Goal: Communication & Community: Answer question/provide support

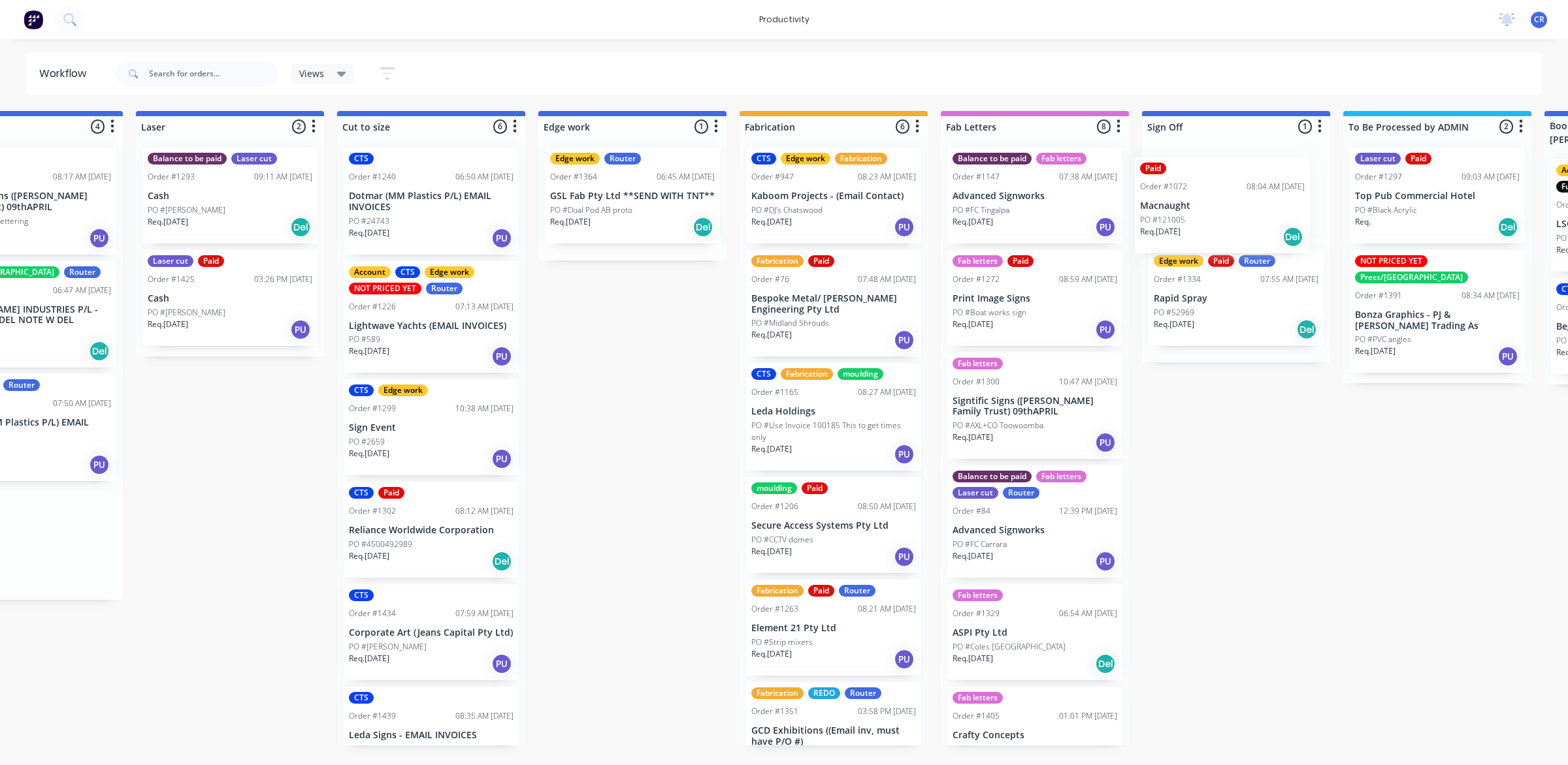
drag, startPoint x: 915, startPoint y: 193, endPoint x: 1221, endPoint y: 207, distance: 306.3
click at [1221, 207] on div "Submitted 1 Sort By Created date Required date Order number Customer name Most …" at bounding box center [655, 428] width 3126 height 635
click at [1223, 202] on div "Paid Order #1072 08:04 AM 03/09/25 Macnaught PO #121005 Req. 02/09/25 Del" at bounding box center [1235, 195] width 175 height 96
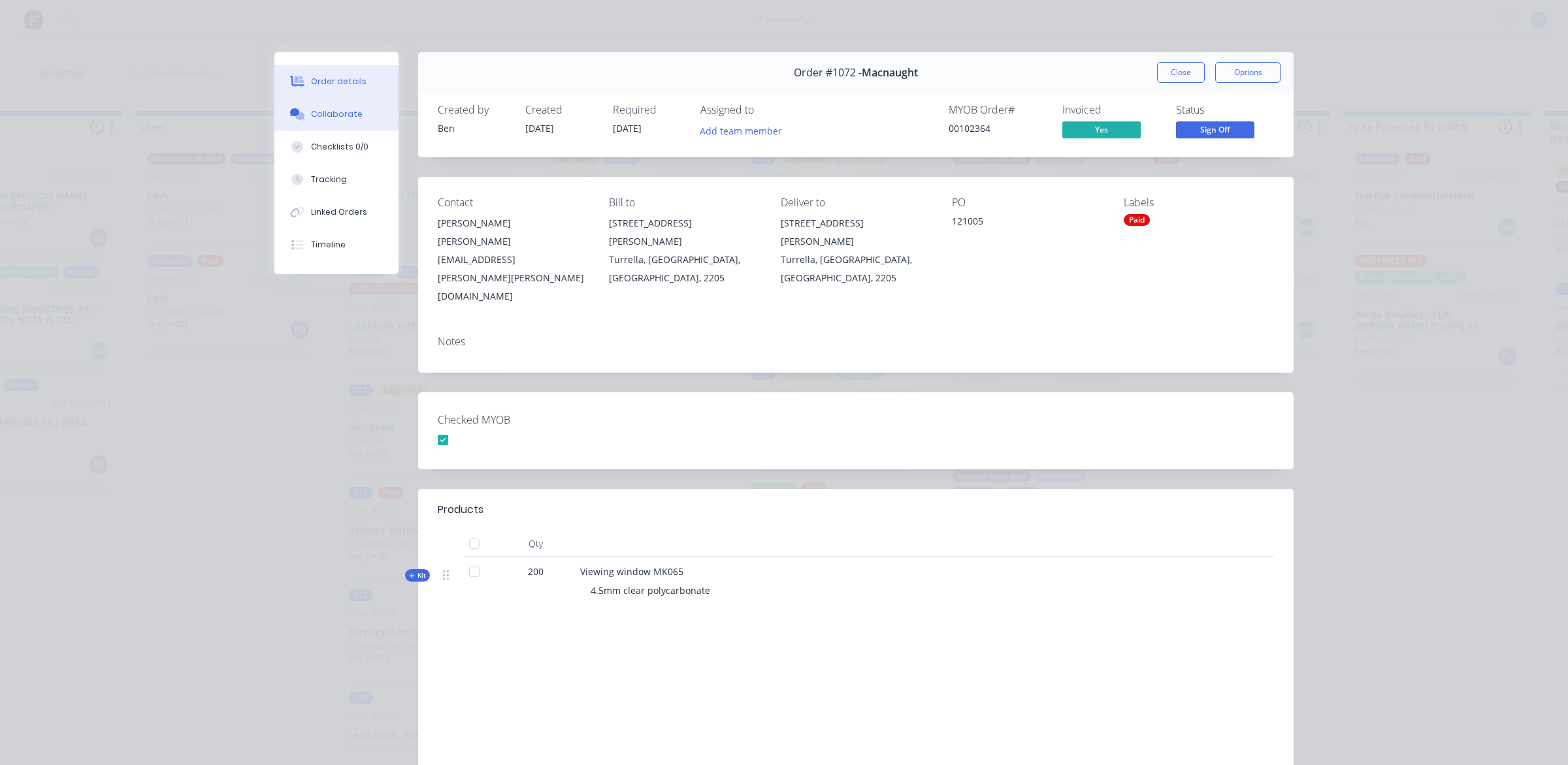
click at [311, 111] on div "Collaborate" at bounding box center [336, 114] width 52 height 12
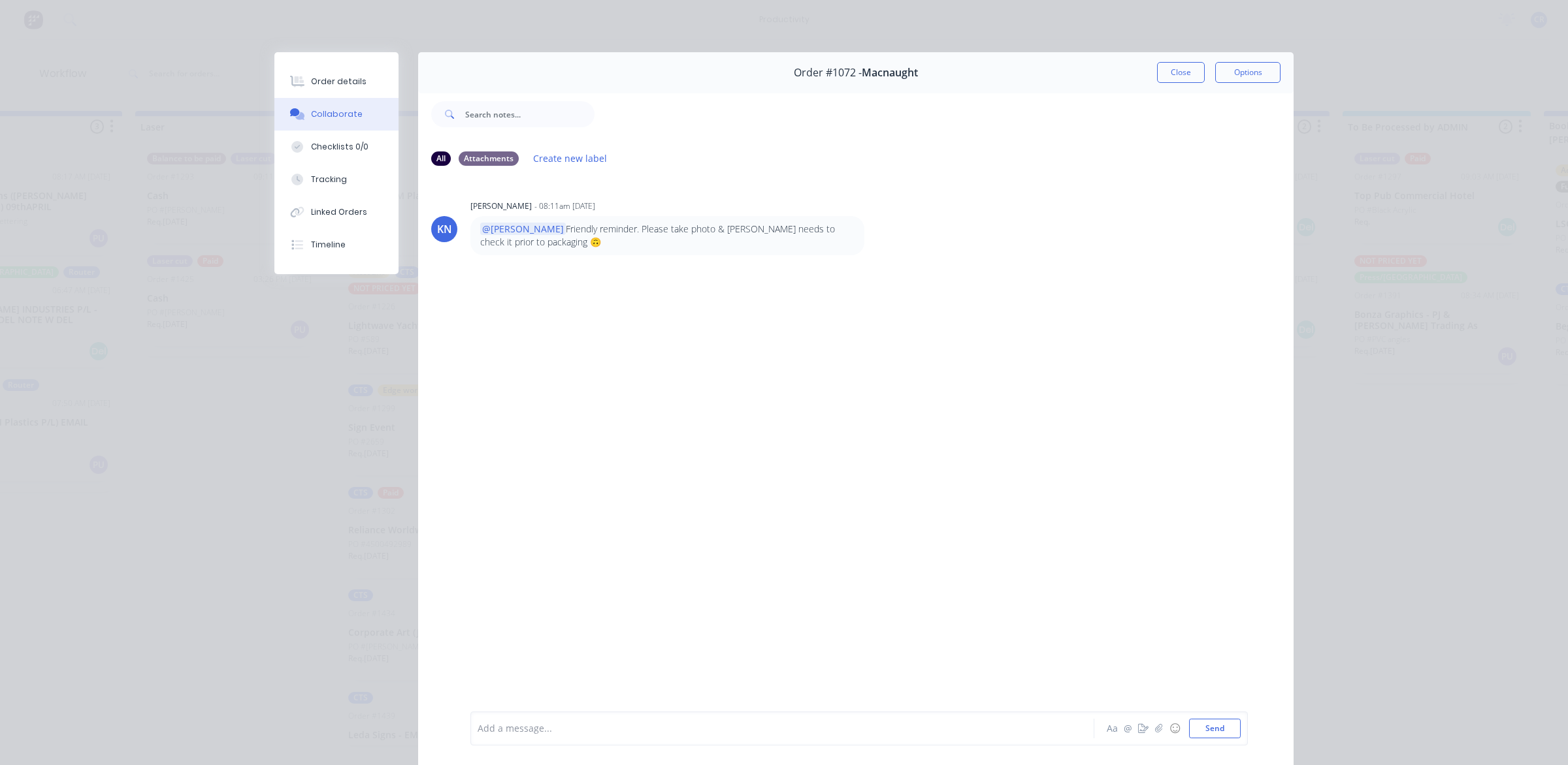
click at [582, 733] on div at bounding box center [764, 729] width 571 height 14
click at [582, 727] on div "@Ben" at bounding box center [764, 729] width 571 height 14
click at [573, 723] on span "Please check so can package" at bounding box center [570, 729] width 125 height 13
click at [1212, 723] on button "Send" at bounding box center [1215, 728] width 52 height 19
click at [1144, 74] on div "Order #1072 - Macnaught Close Options" at bounding box center [855, 73] width 876 height 42
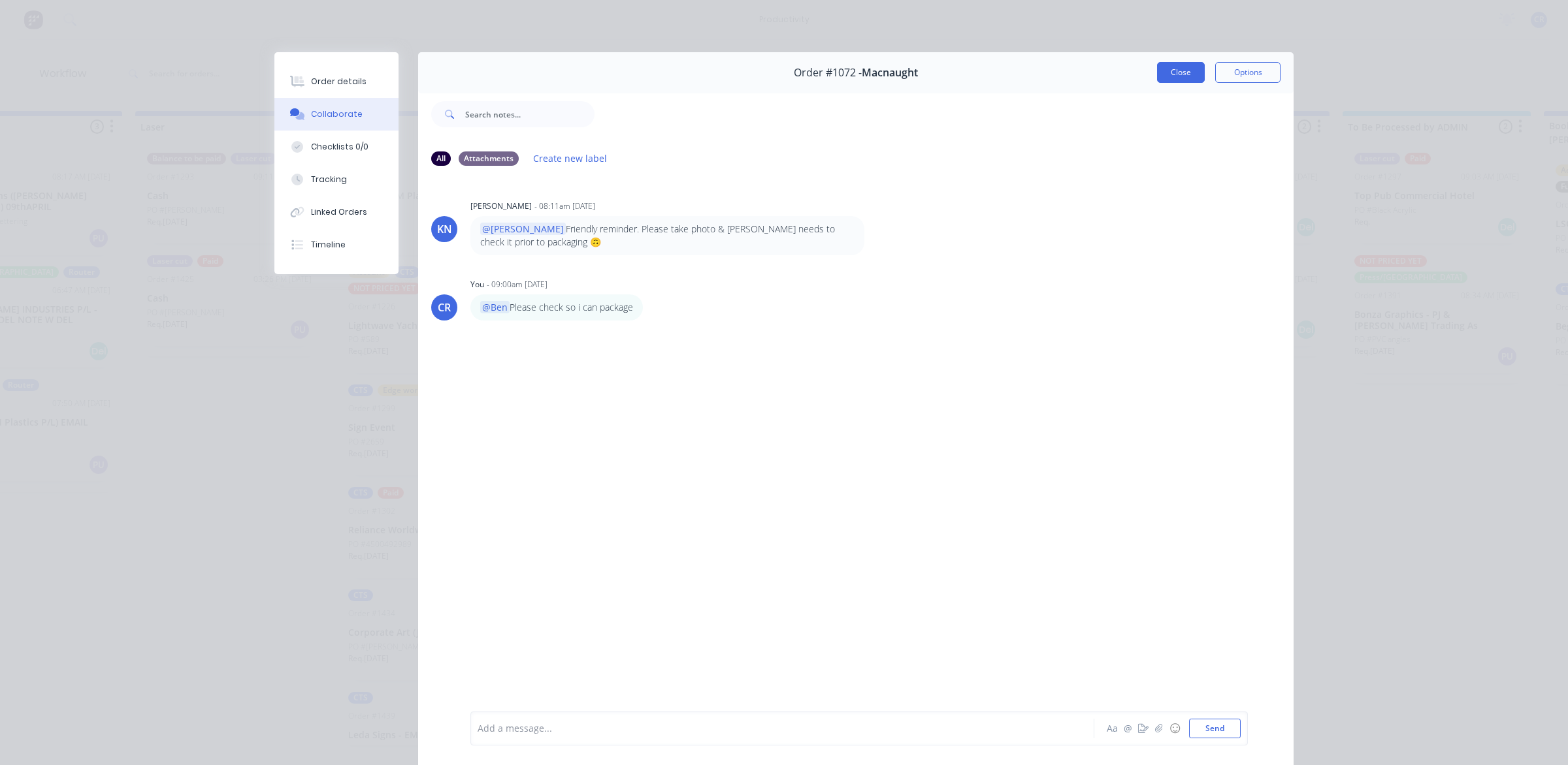
click at [1171, 73] on button "Close" at bounding box center [1181, 72] width 47 height 21
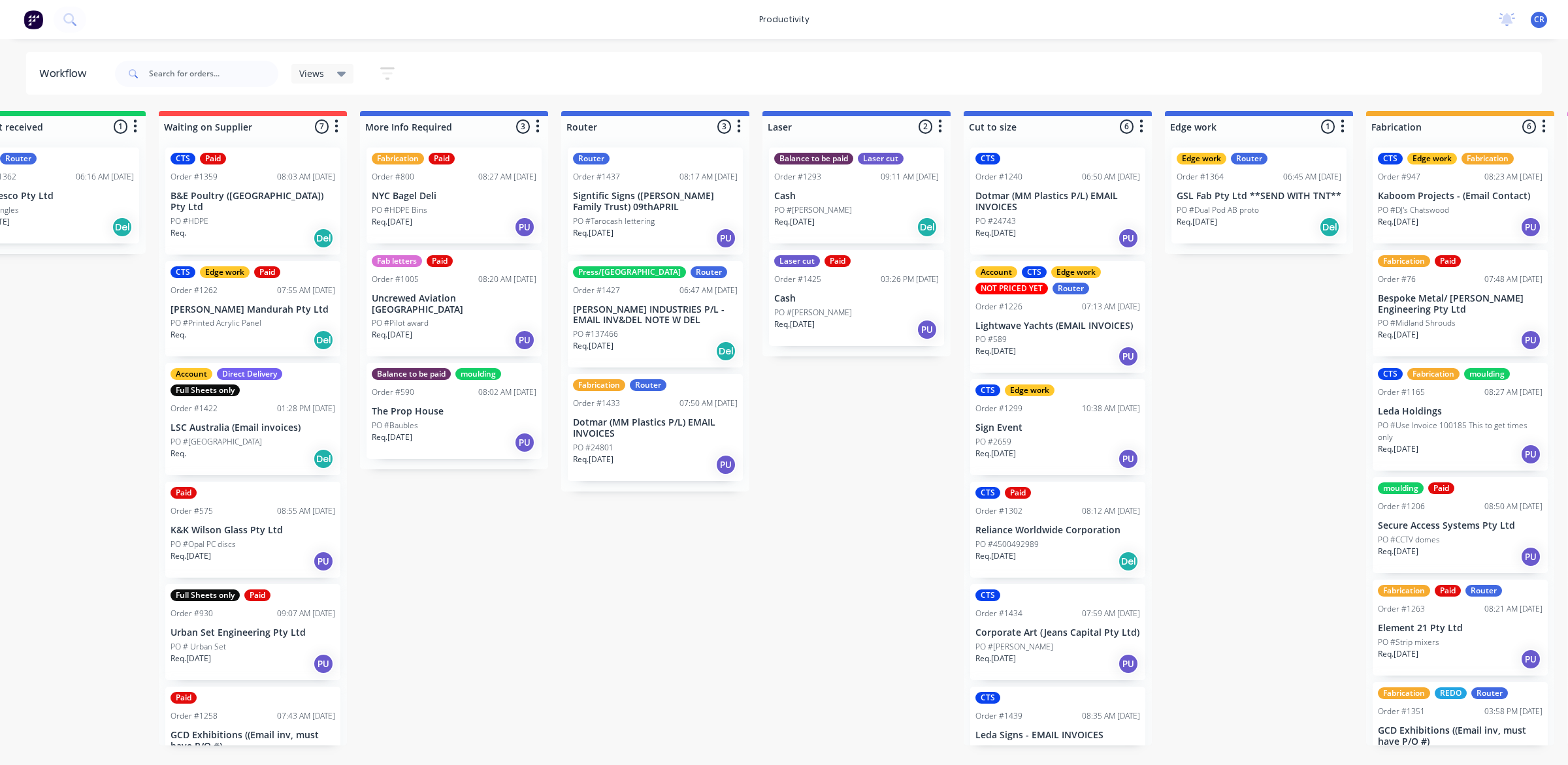
scroll to position [0, 246]
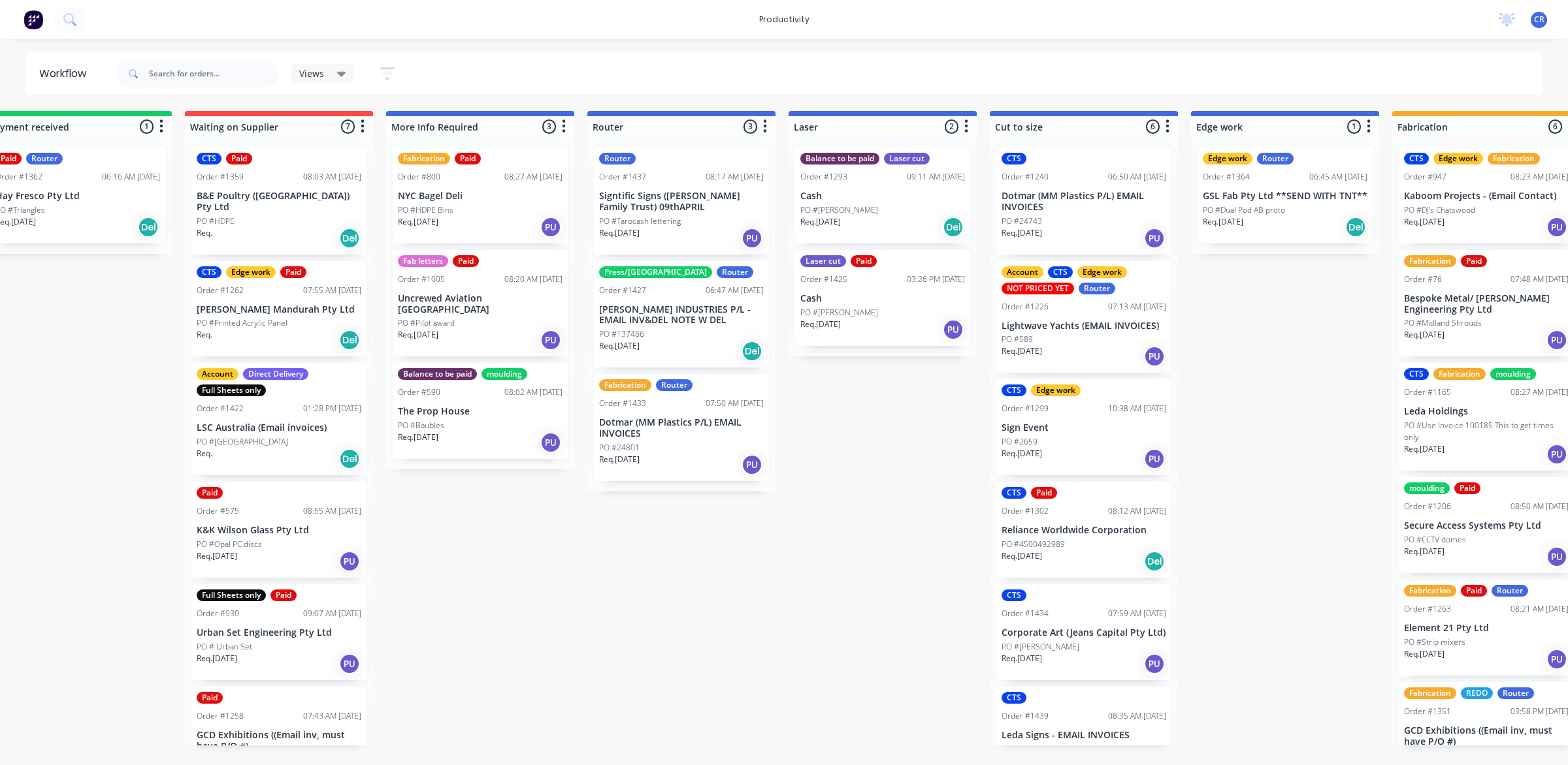
click at [705, 213] on div "Router Order #1437 08:17 AM 09/09/25 Signtific Signs (Campbell Family Trust) 09…" at bounding box center [681, 201] width 175 height 107
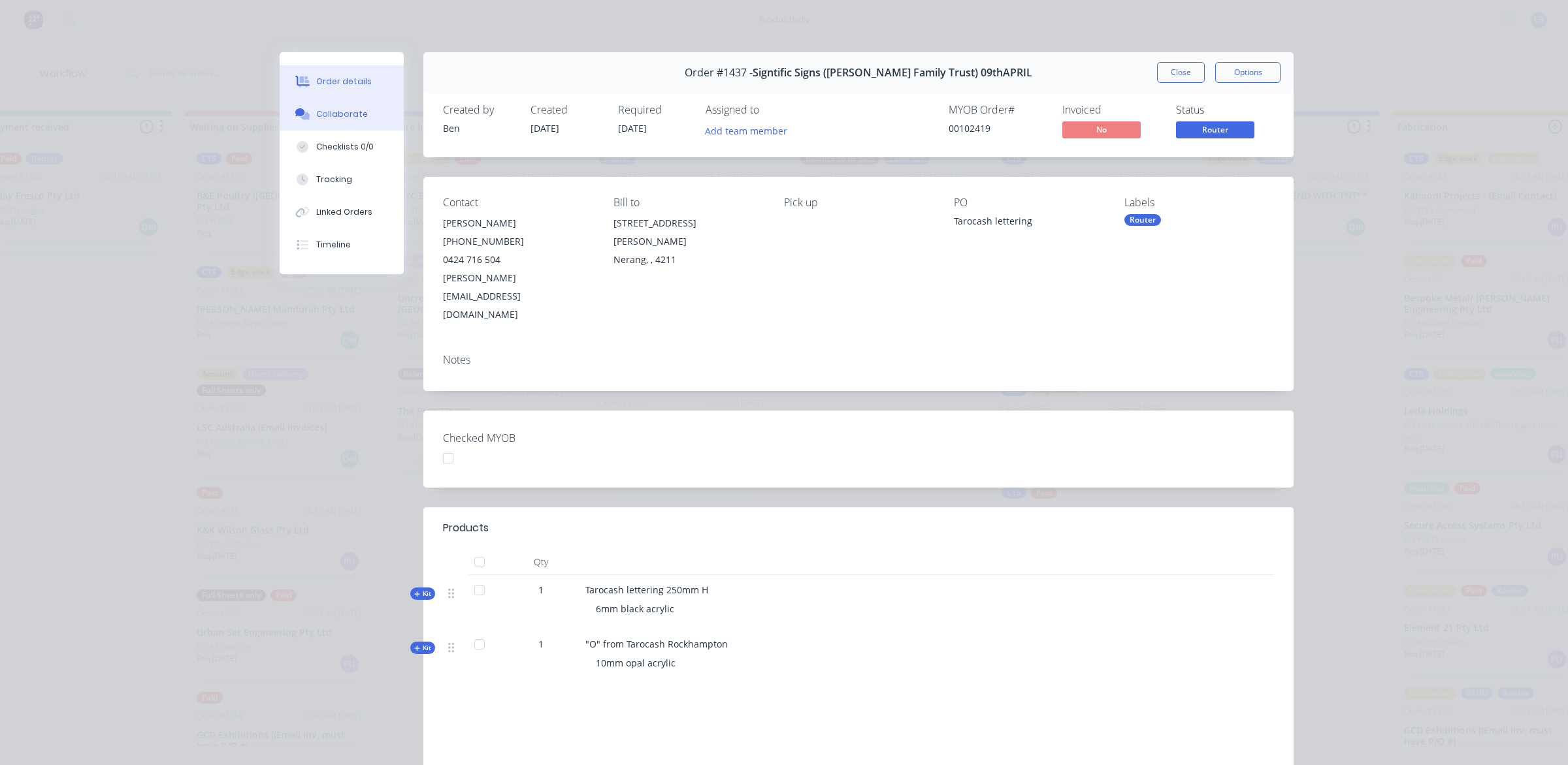
click at [342, 113] on div "Collaborate" at bounding box center [342, 114] width 52 height 12
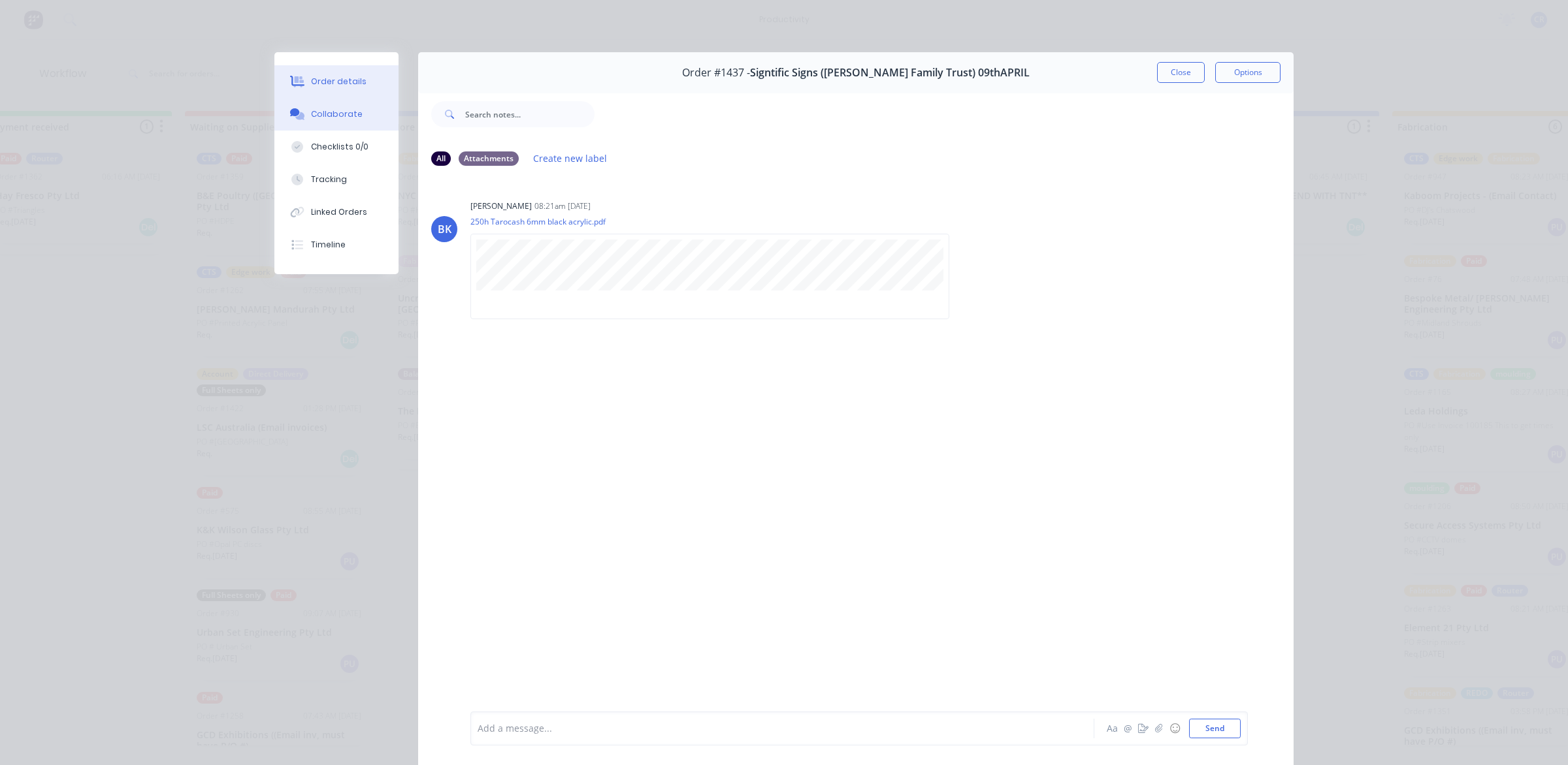
click at [363, 96] on button "Order details" at bounding box center [336, 81] width 124 height 33
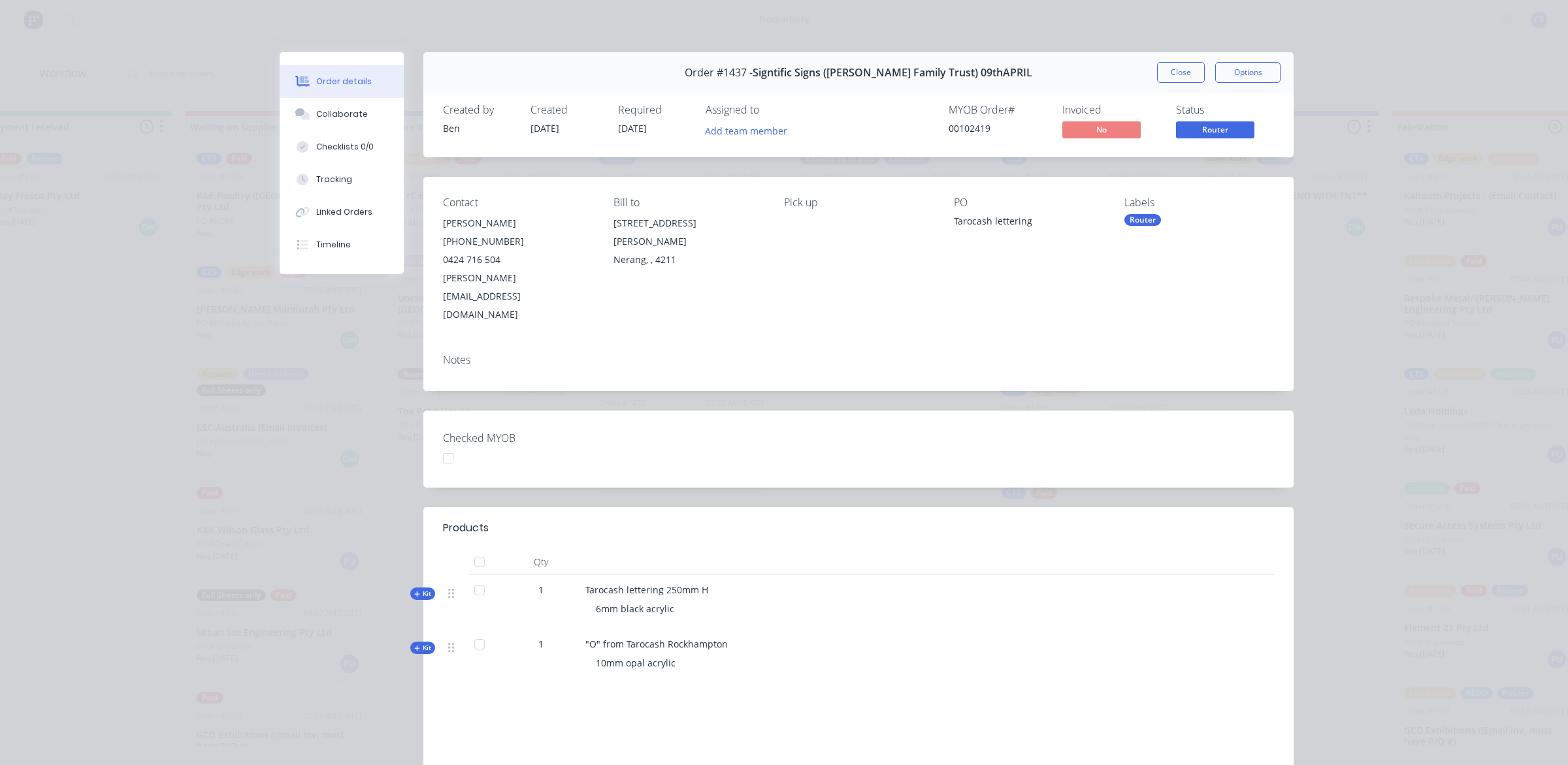
click at [1163, 73] on button "Close" at bounding box center [1181, 72] width 47 height 21
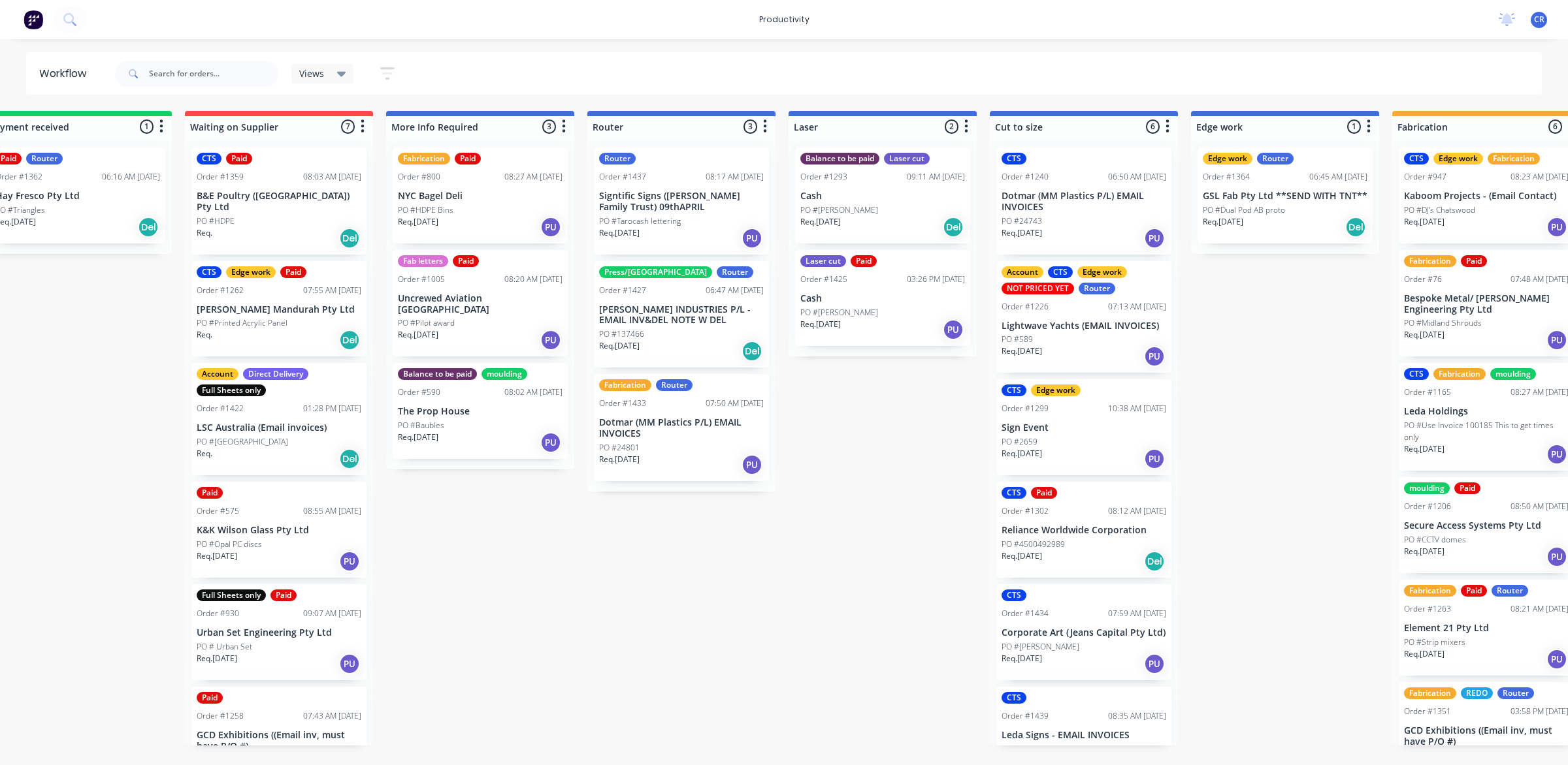
click at [659, 424] on p "Dotmar (MM Plastics P/L) EMAIL INVOICES" at bounding box center [681, 428] width 164 height 22
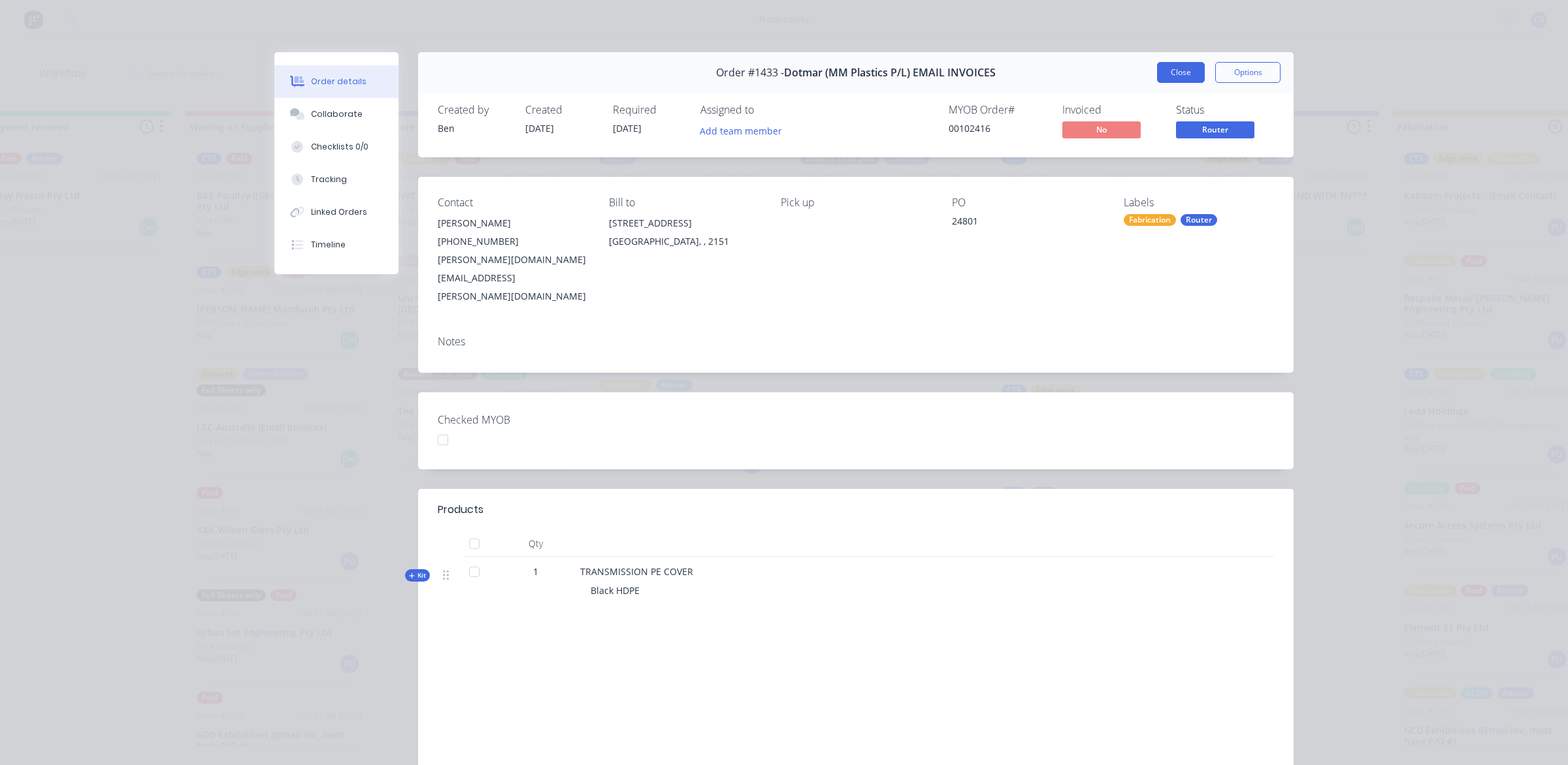
click at [1164, 69] on button "Close" at bounding box center [1181, 72] width 47 height 21
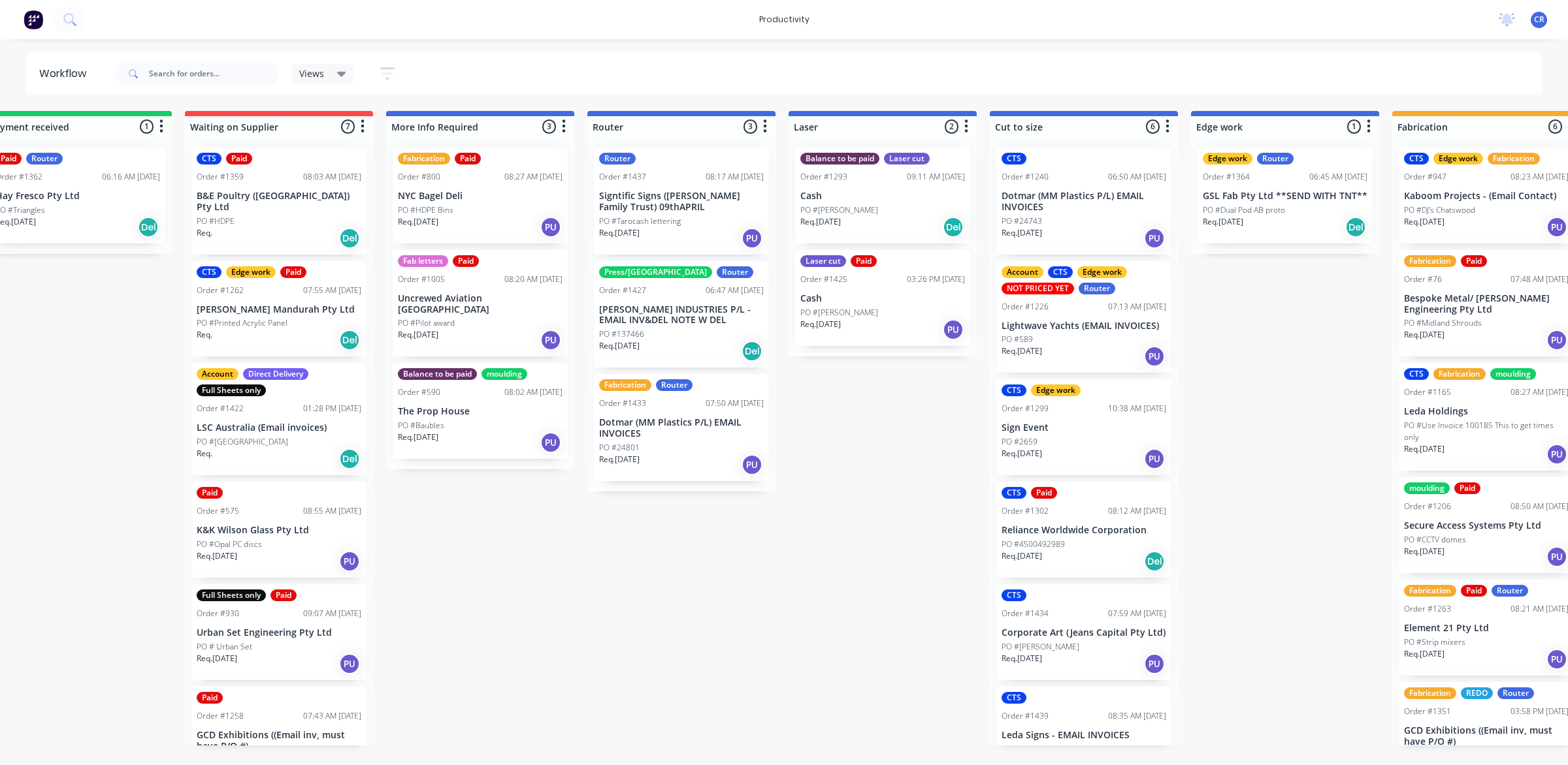
click at [739, 417] on p "Dotmar (MM Plastics P/L) EMAIL INVOICES" at bounding box center [681, 428] width 164 height 22
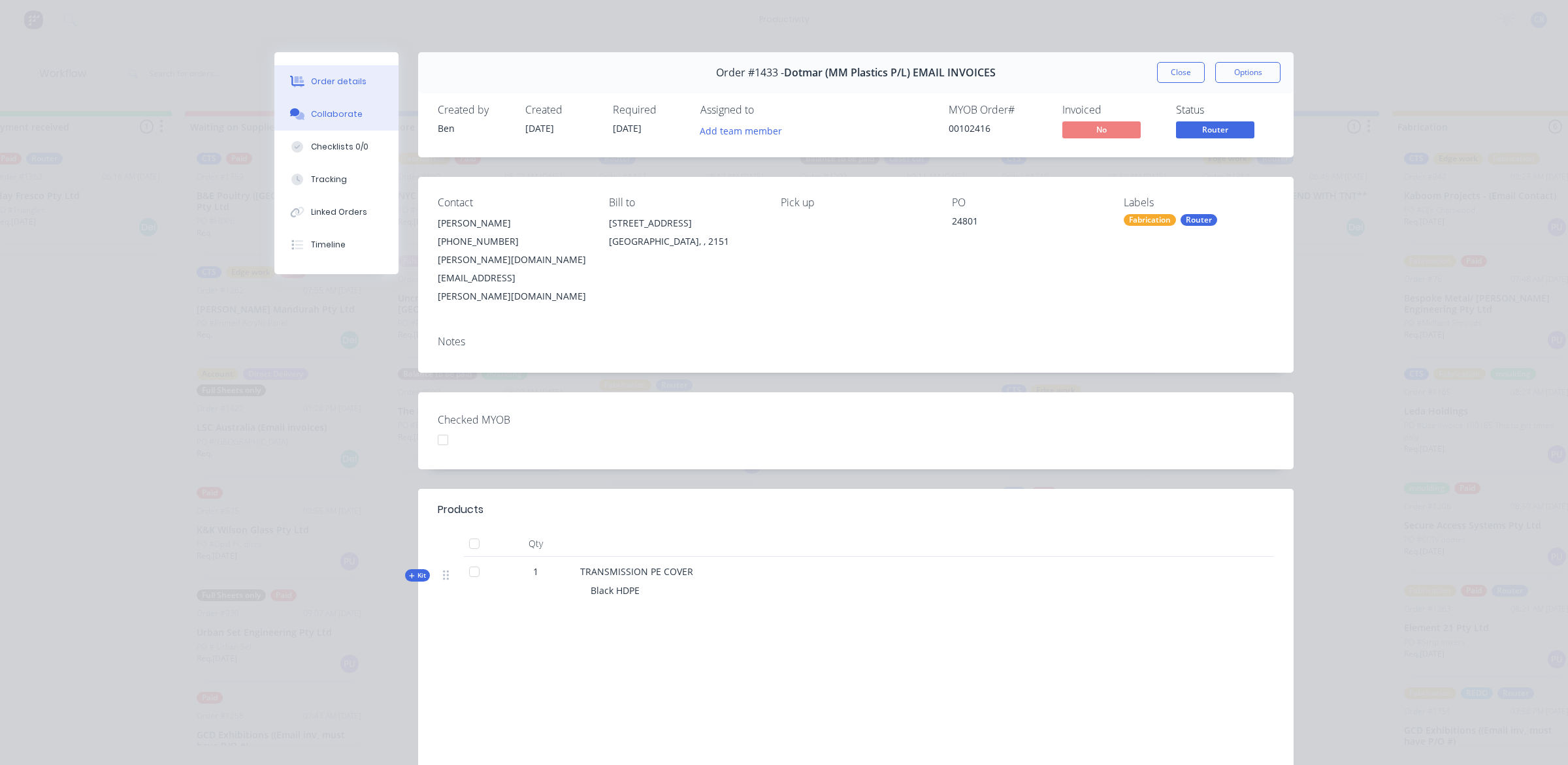
click at [295, 118] on icon at bounding box center [299, 116] width 9 height 8
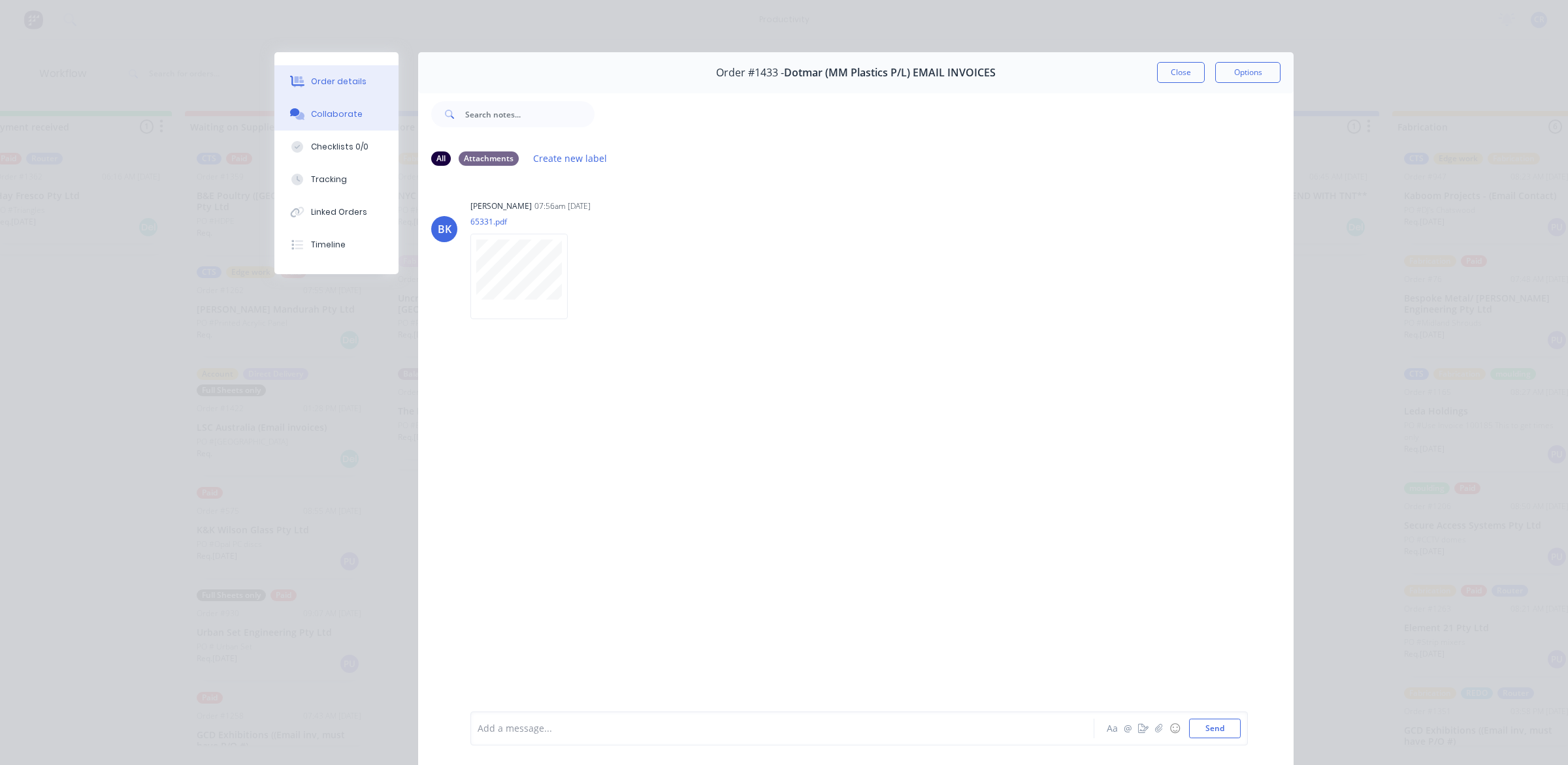
click at [351, 86] on div "Order details" at bounding box center [339, 81] width 56 height 12
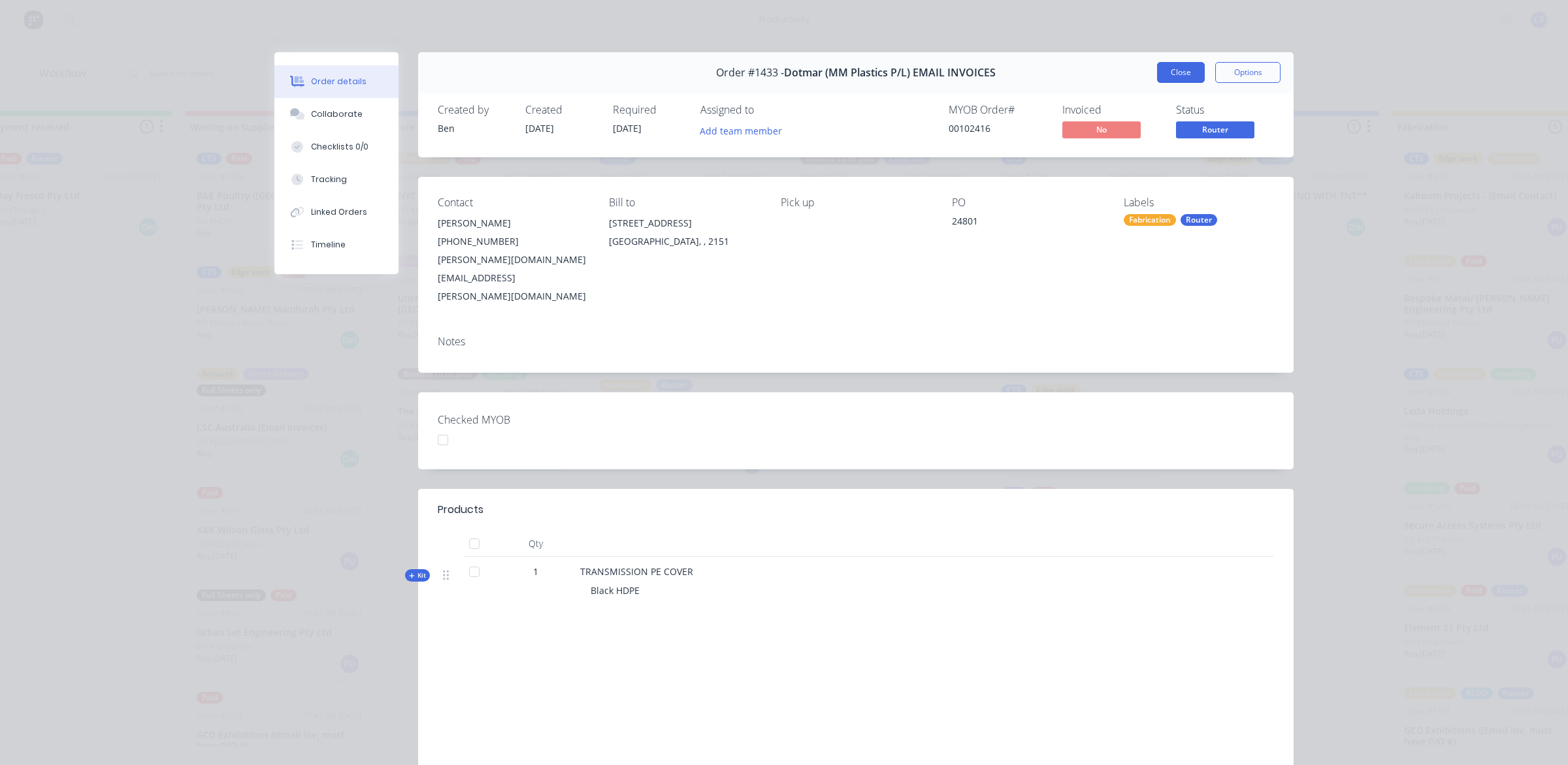
click at [1161, 72] on button "Close" at bounding box center [1181, 72] width 47 height 21
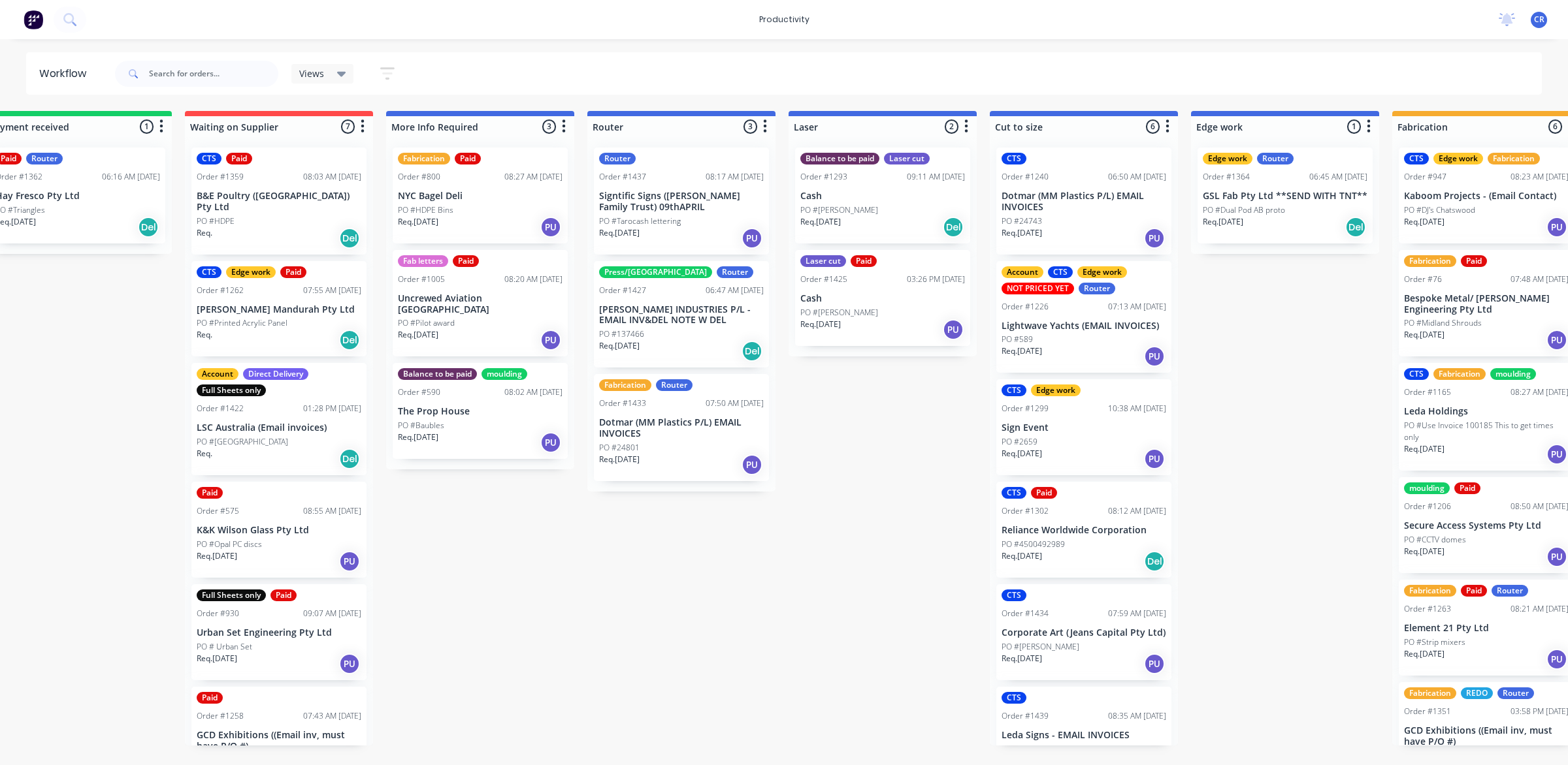
click at [686, 207] on p "Signtific Signs ([PERSON_NAME] Family Trust) 09thAPRIL" at bounding box center [681, 202] width 164 height 22
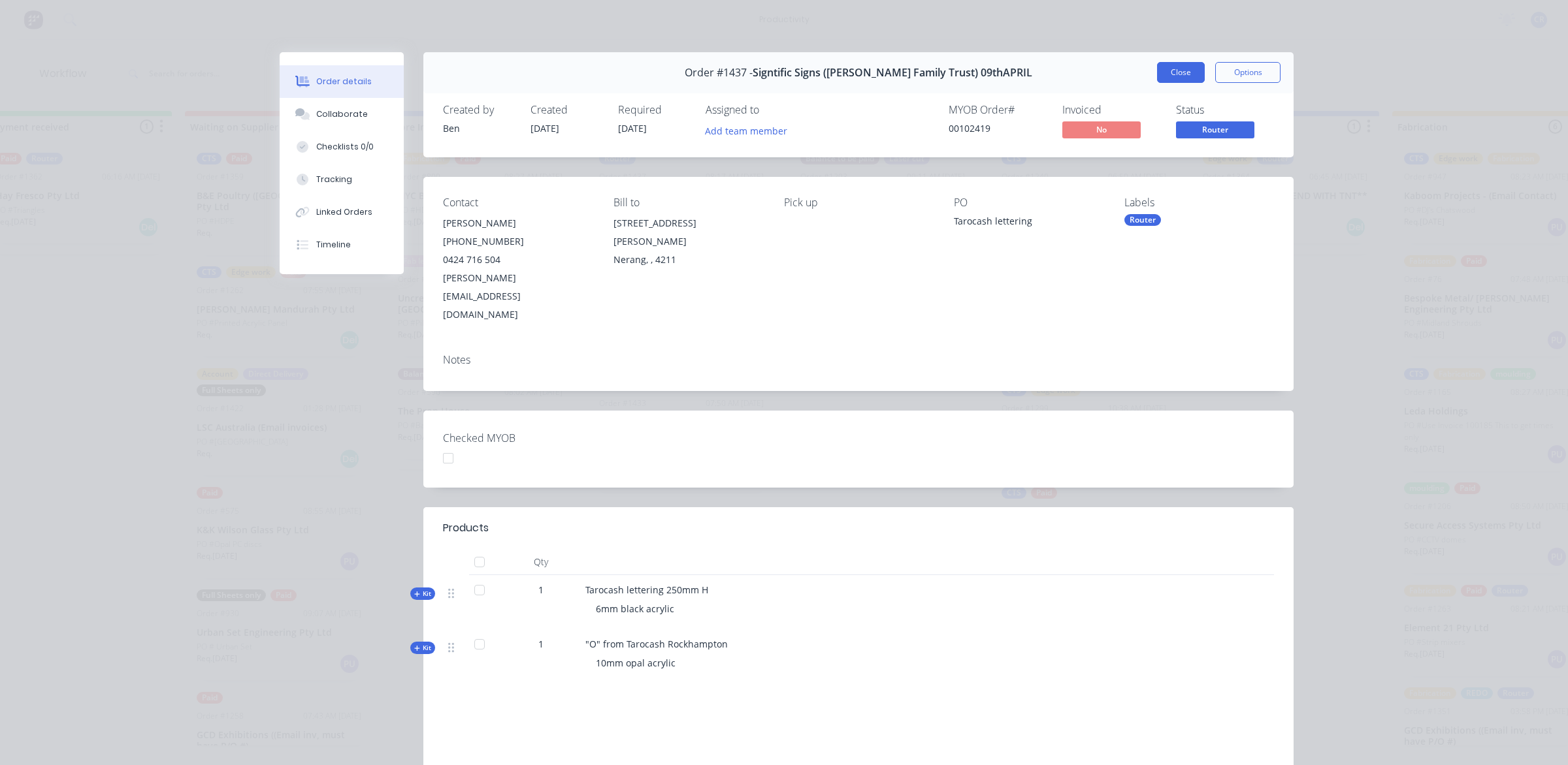
click at [1168, 64] on button "Close" at bounding box center [1181, 72] width 47 height 21
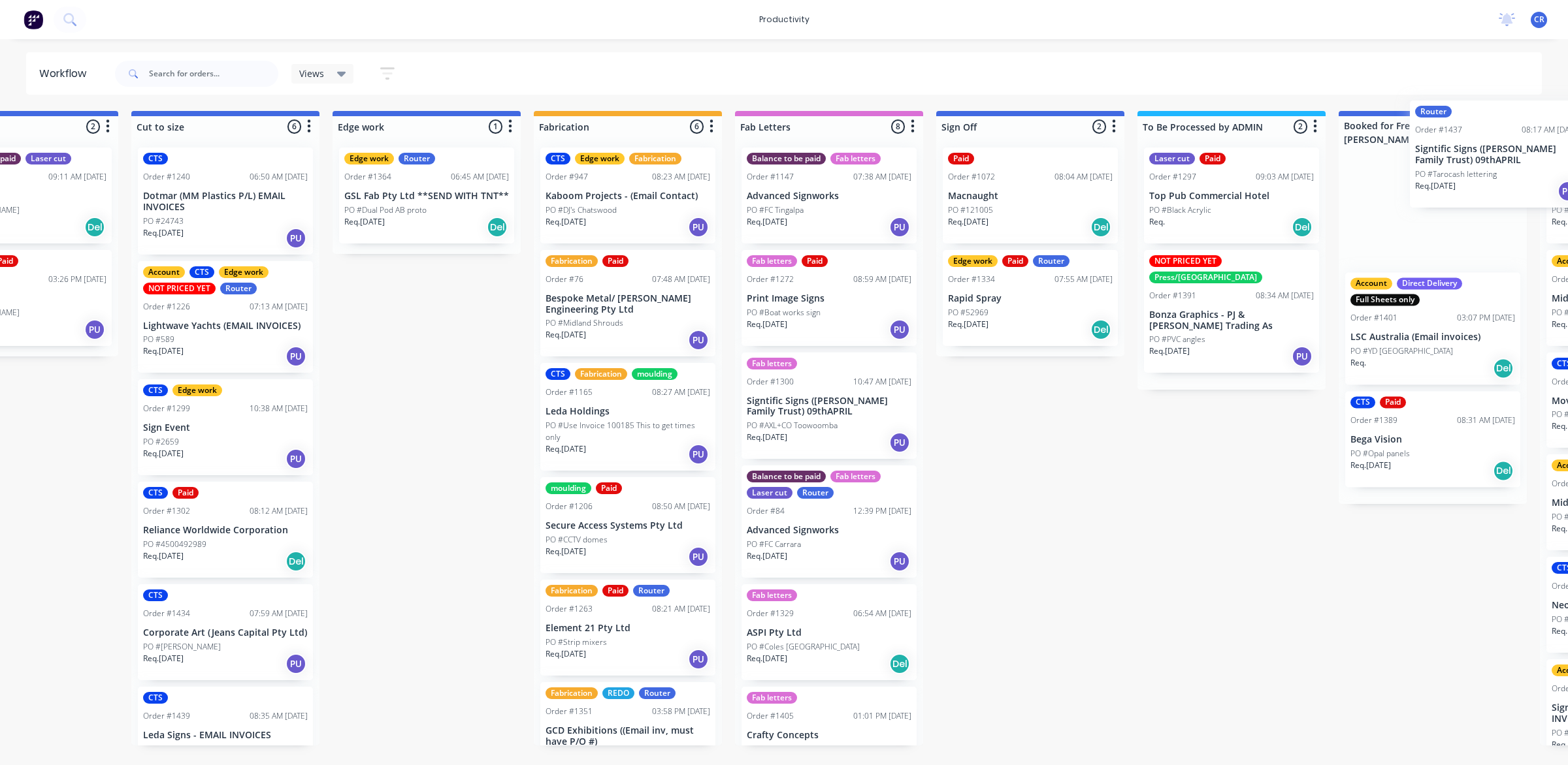
scroll to position [0, 1134]
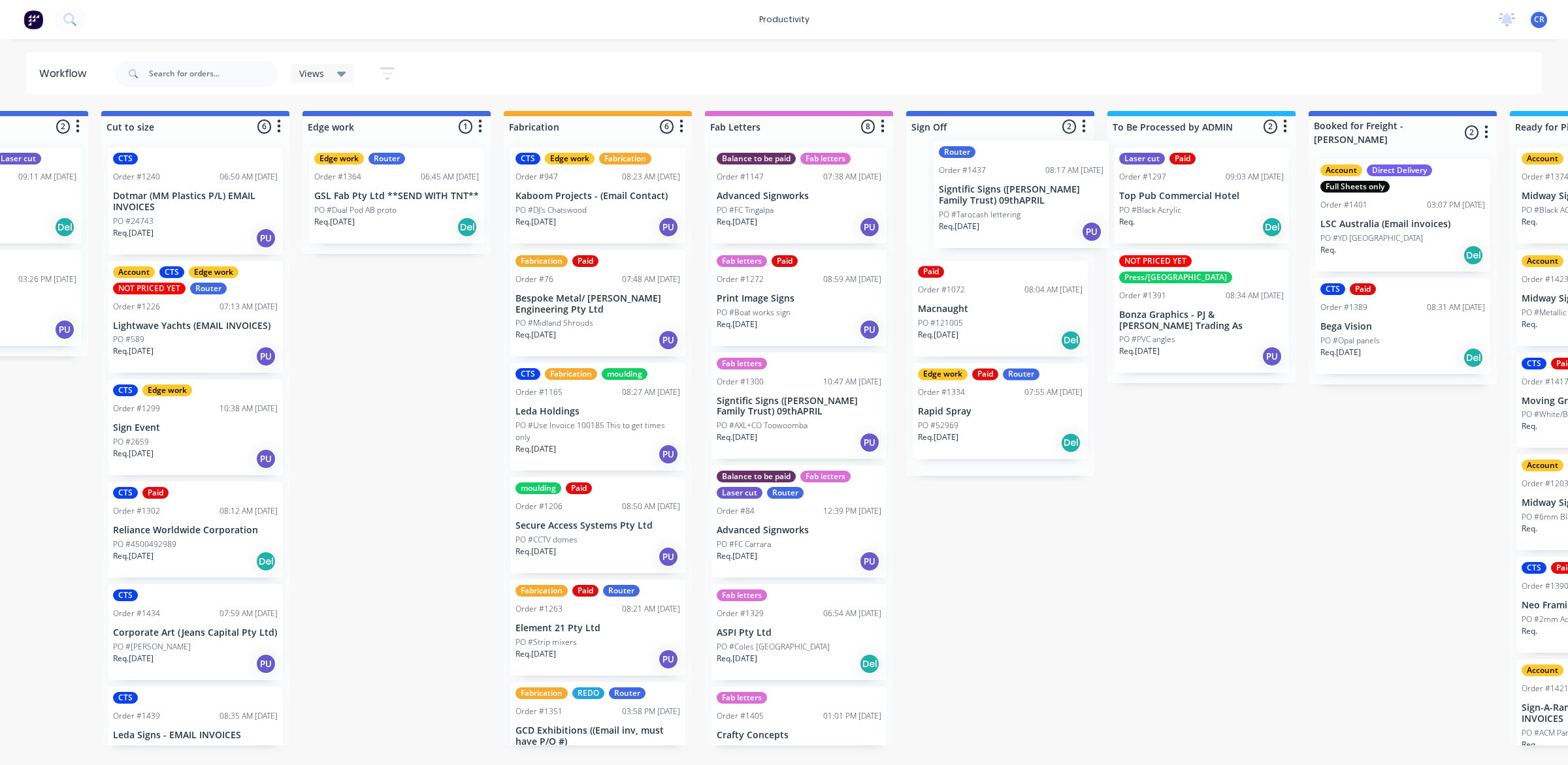
drag, startPoint x: 768, startPoint y: 164, endPoint x: 1016, endPoint y: 187, distance: 249.1
click at [1016, 187] on div "Submitted 1 Sort By Created date Required date Order number Customer name Most …" at bounding box center [420, 428] width 3126 height 635
click at [1004, 192] on p "Signtific Signs ([PERSON_NAME] Family Trust) 09thAPRIL" at bounding box center [1000, 202] width 164 height 22
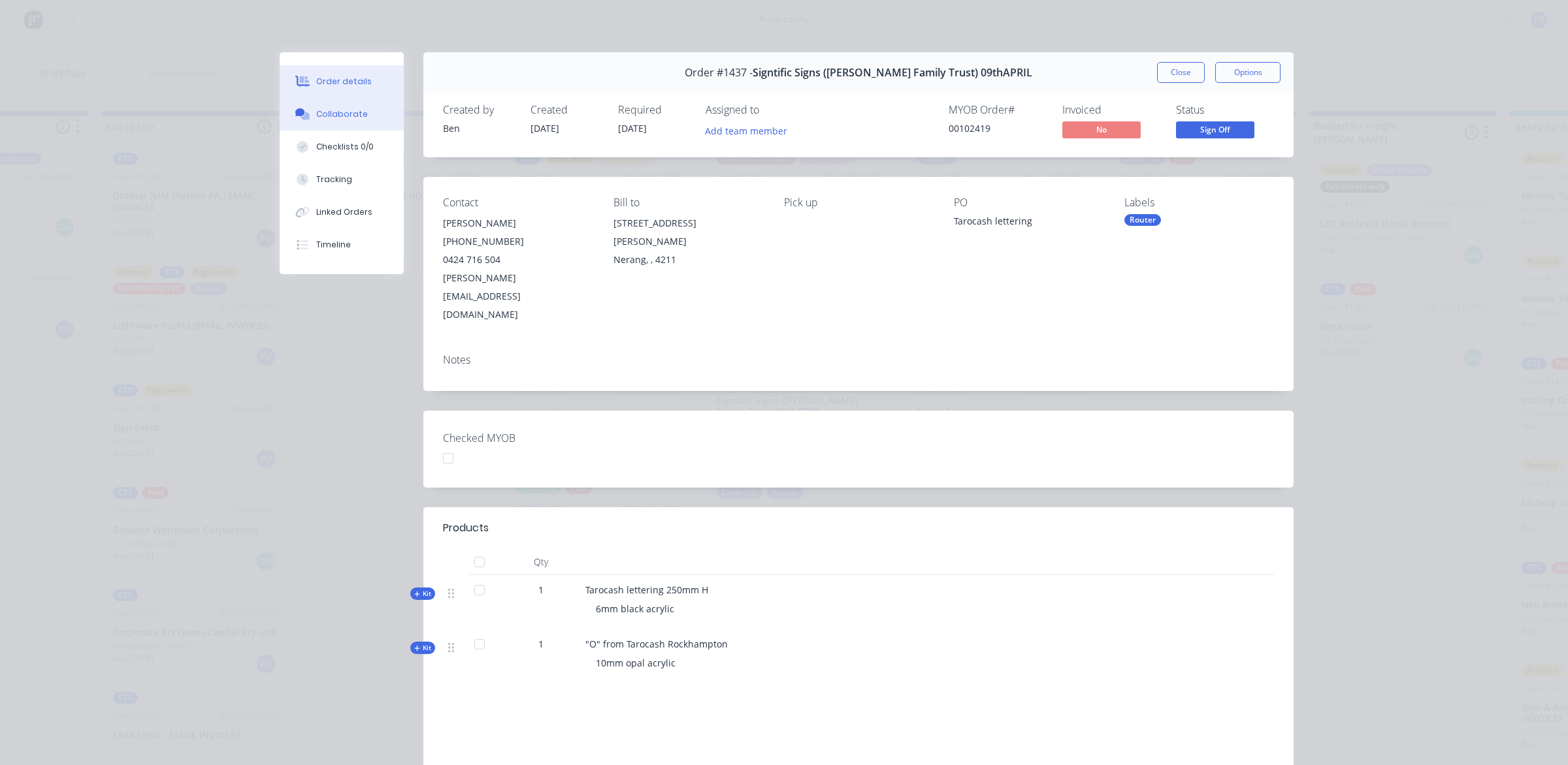
click at [354, 113] on div "Collaborate" at bounding box center [342, 114] width 52 height 12
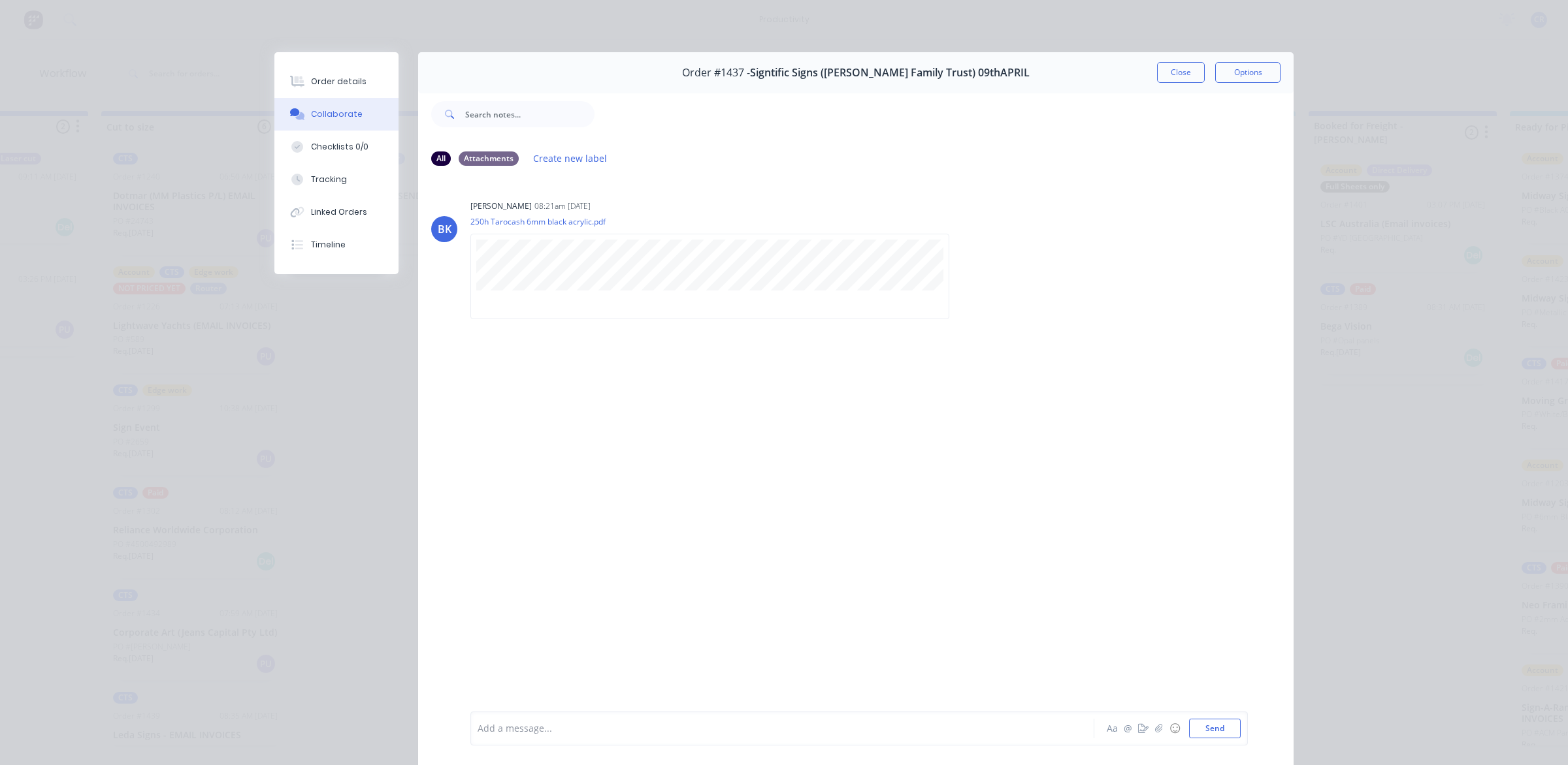
click at [557, 726] on div at bounding box center [764, 729] width 571 height 14
click at [1220, 731] on button "Send" at bounding box center [1215, 728] width 52 height 19
click at [1170, 77] on button "Close" at bounding box center [1181, 72] width 47 height 21
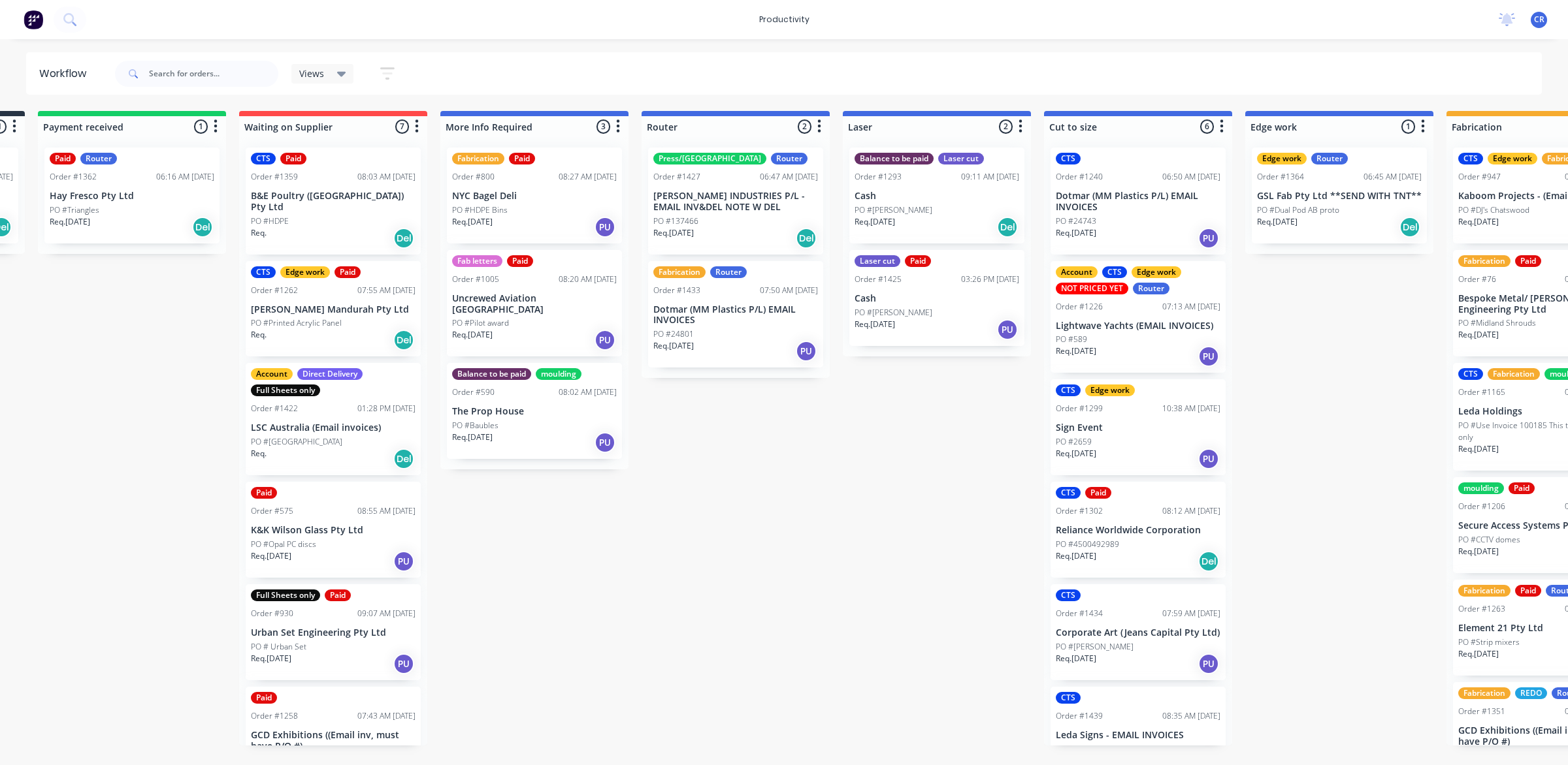
scroll to position [0, 154]
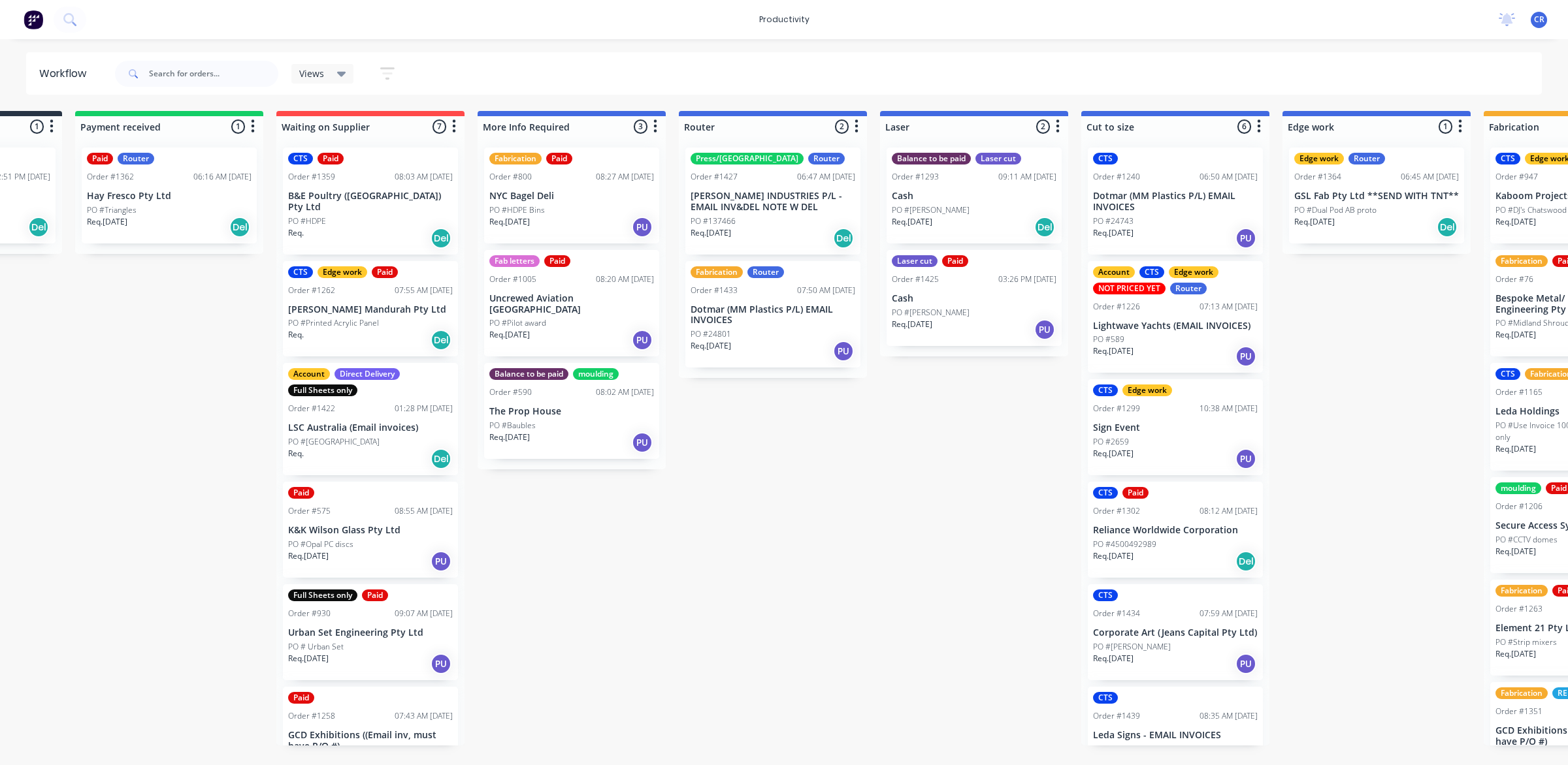
click at [984, 301] on p "Cash" at bounding box center [974, 298] width 164 height 11
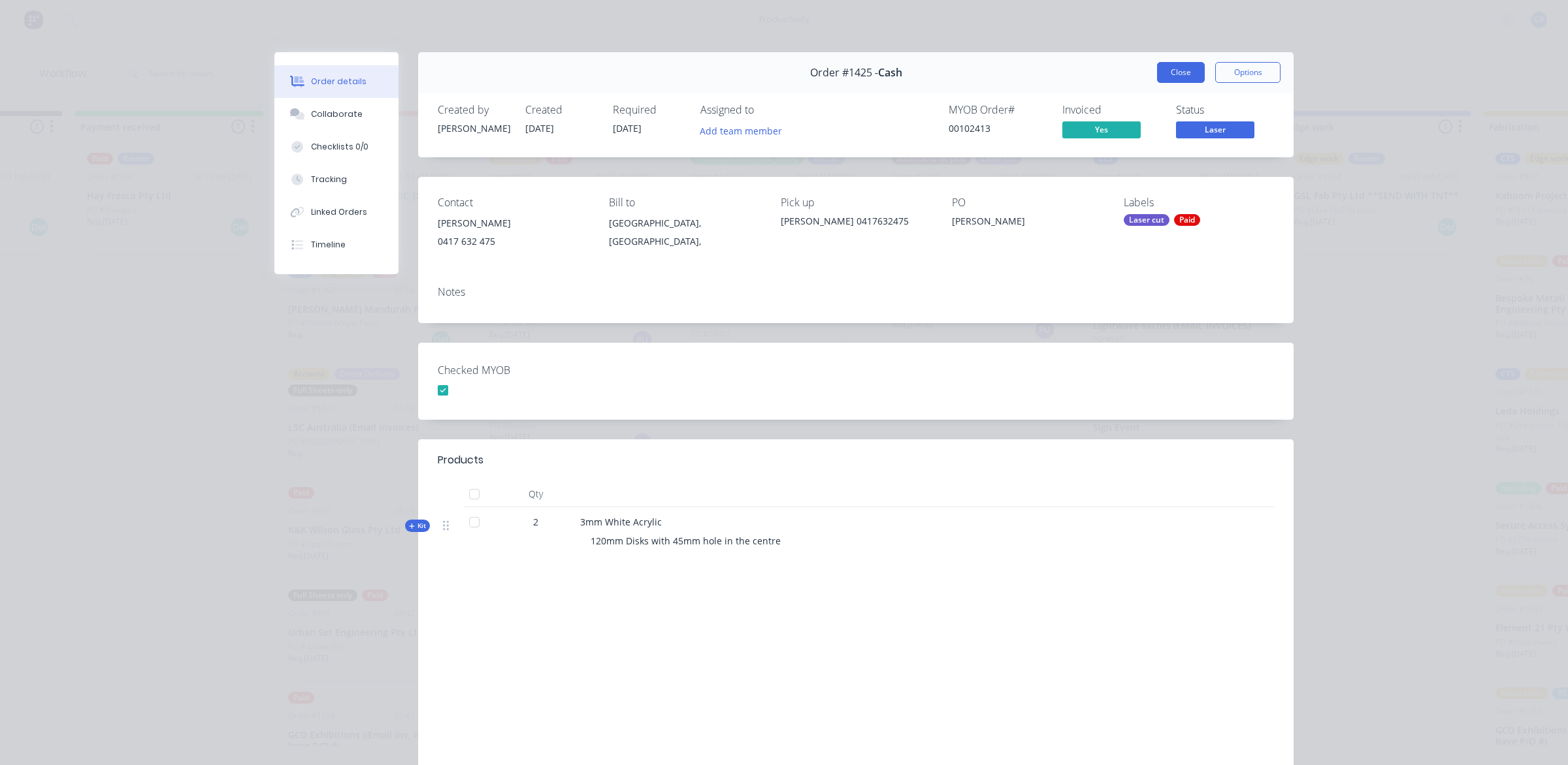
click at [1159, 69] on button "Close" at bounding box center [1181, 72] width 47 height 21
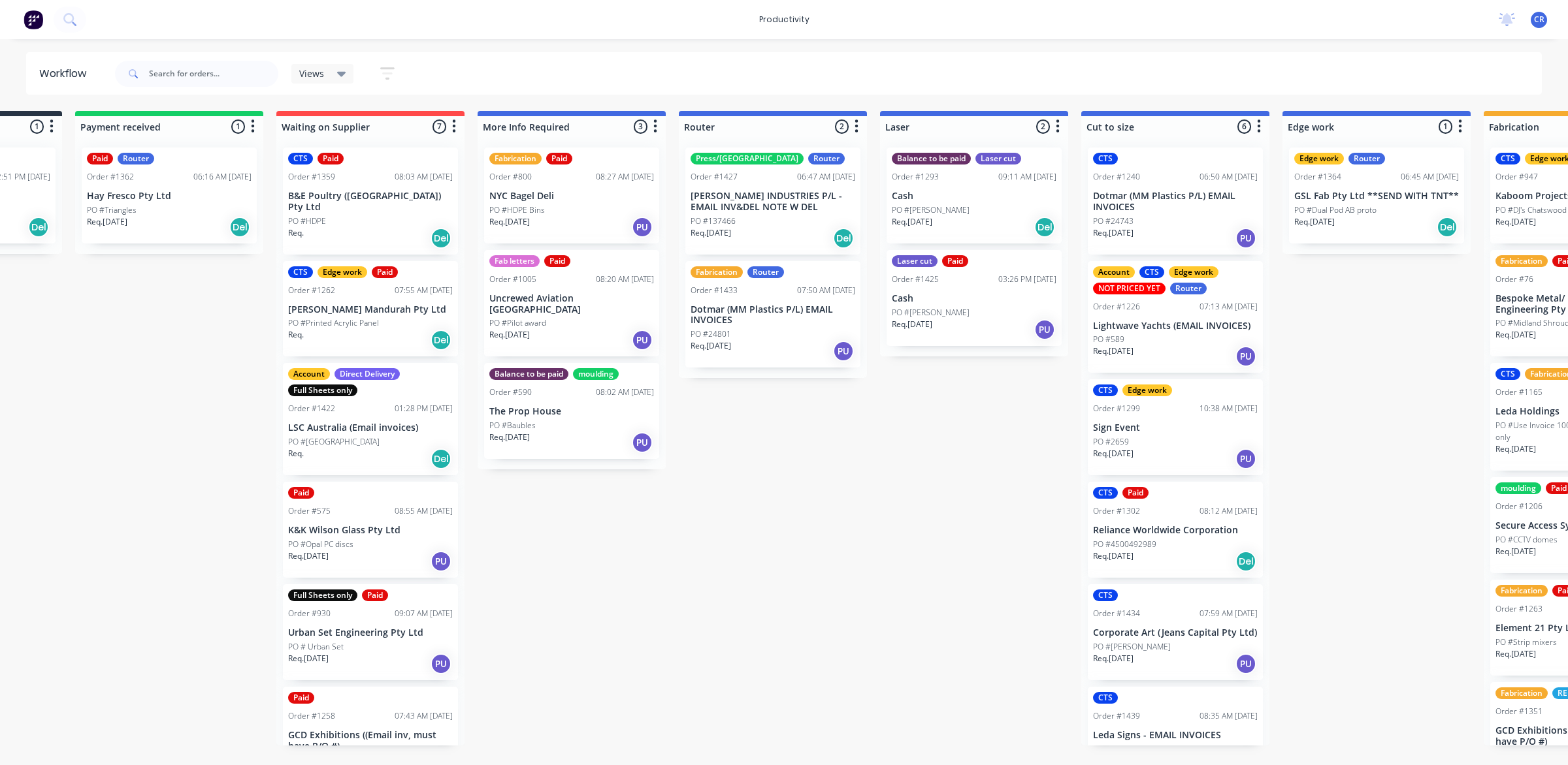
click at [833, 505] on div "Submitted 1 Sort By Created date Required date Order number Customer name Most …" at bounding box center [1399, 428] width 3126 height 635
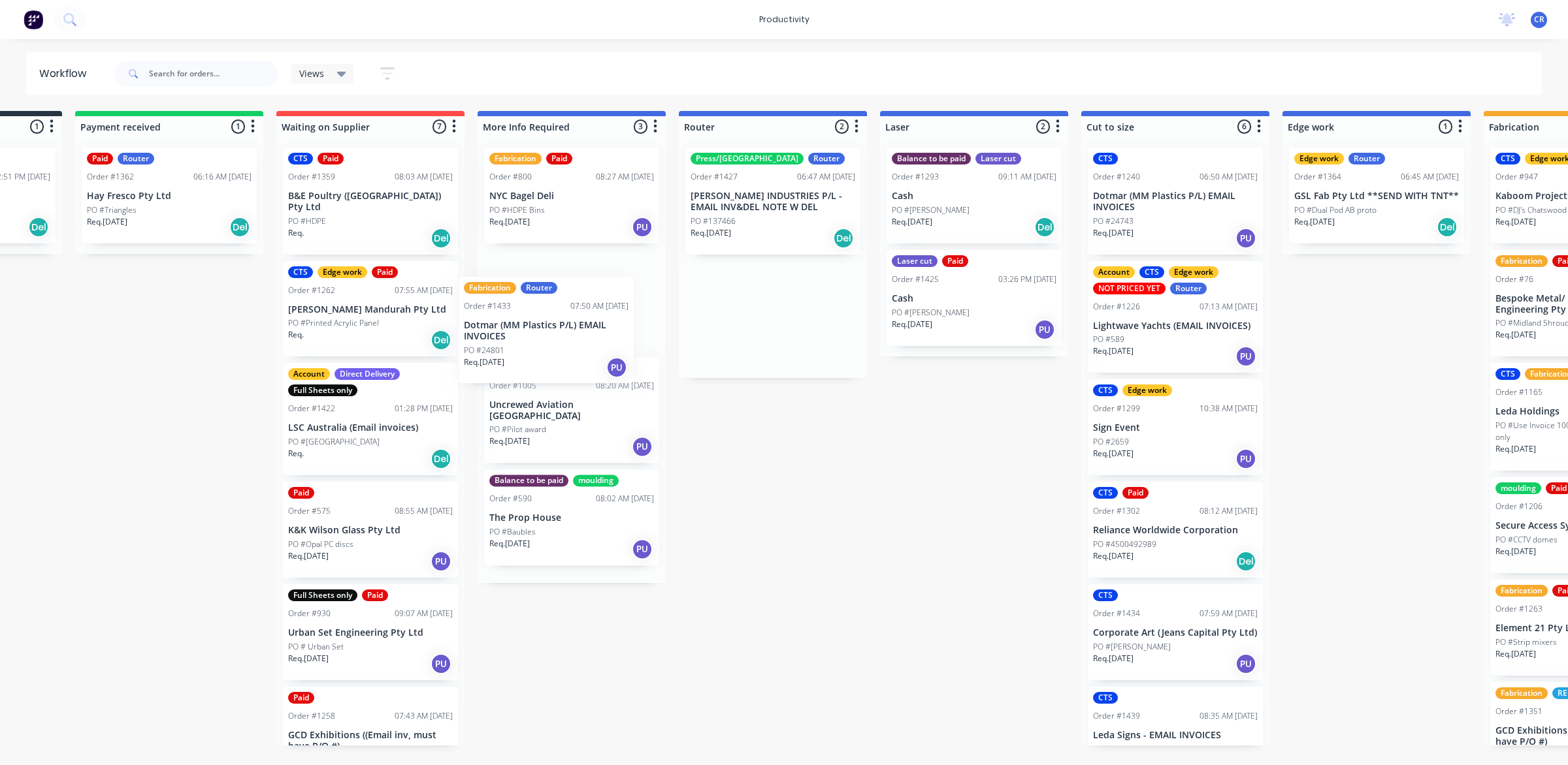
drag, startPoint x: 776, startPoint y: 343, endPoint x: 548, endPoint y: 358, distance: 228.5
click at [548, 358] on div "Submitted 1 Sort By Created date Required date Order number Customer name Most …" at bounding box center [1399, 428] width 3126 height 635
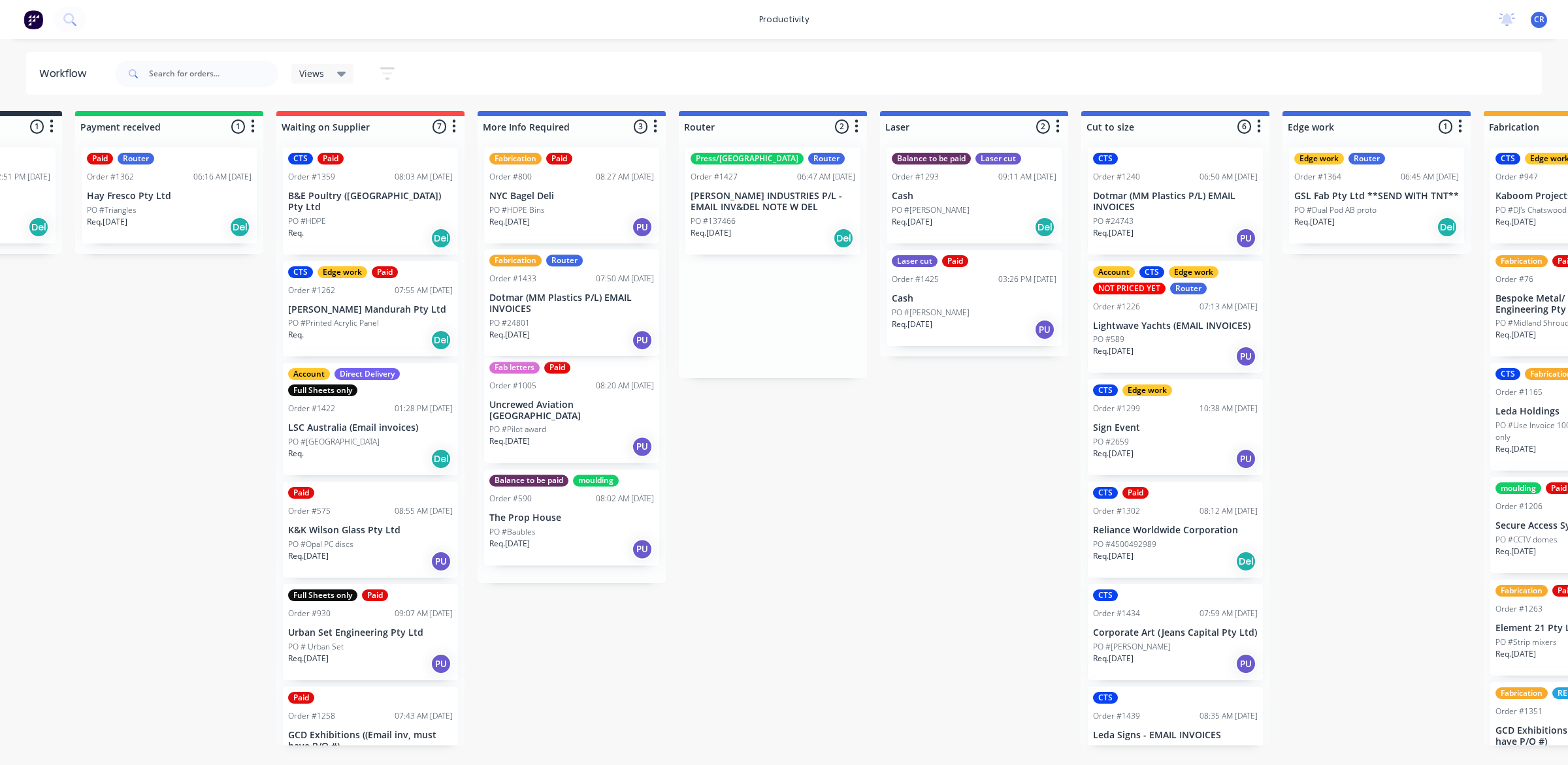
click at [548, 358] on div "Fab letters Paid Order #1005 08:20 AM 21/08/25 Uncrewed Aviation Australia PO #…" at bounding box center [571, 410] width 175 height 107
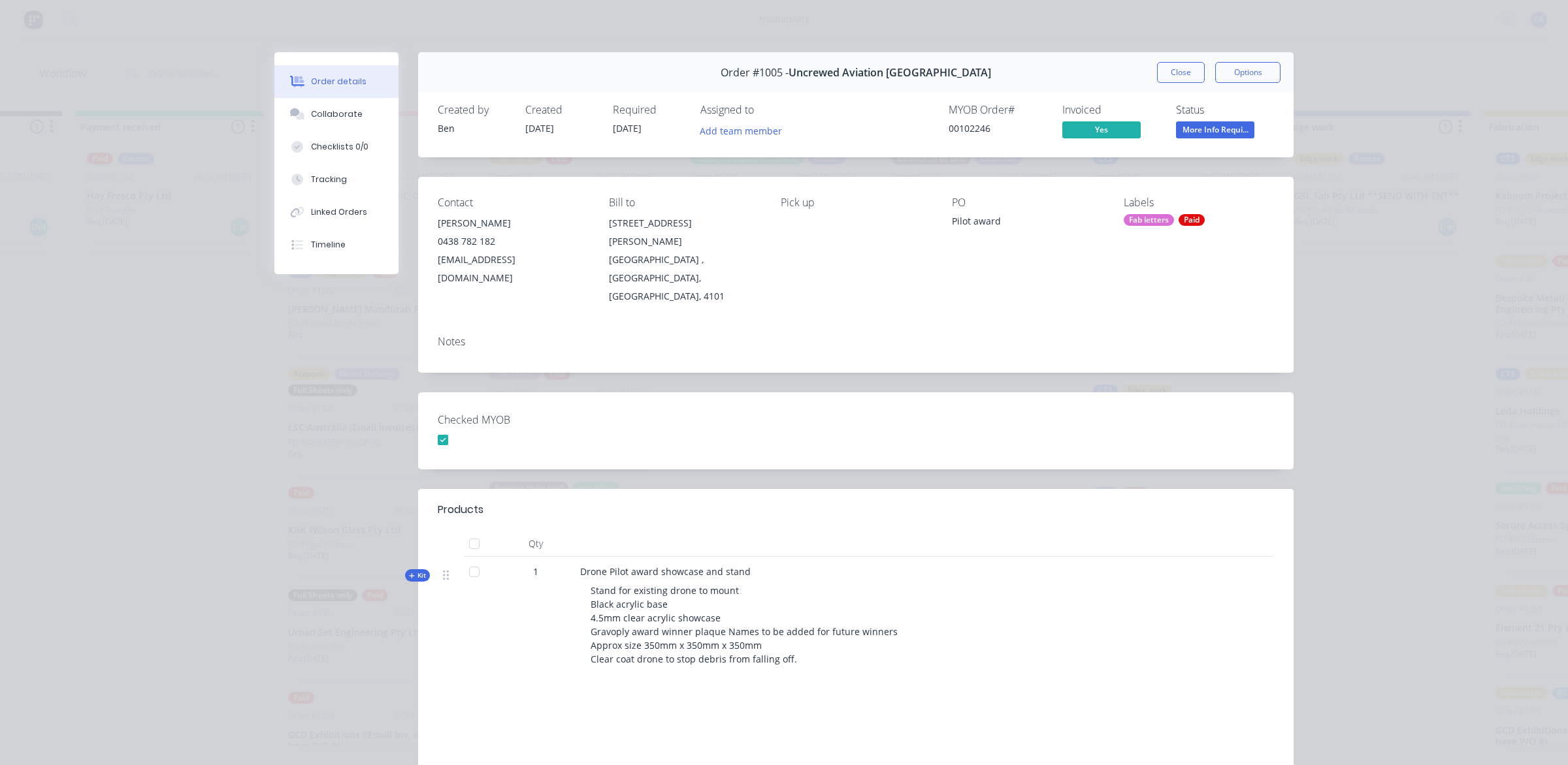
drag, startPoint x: 1163, startPoint y: 67, endPoint x: 1157, endPoint y: 75, distance: 10.0
click at [1163, 69] on button "Close" at bounding box center [1181, 72] width 47 height 21
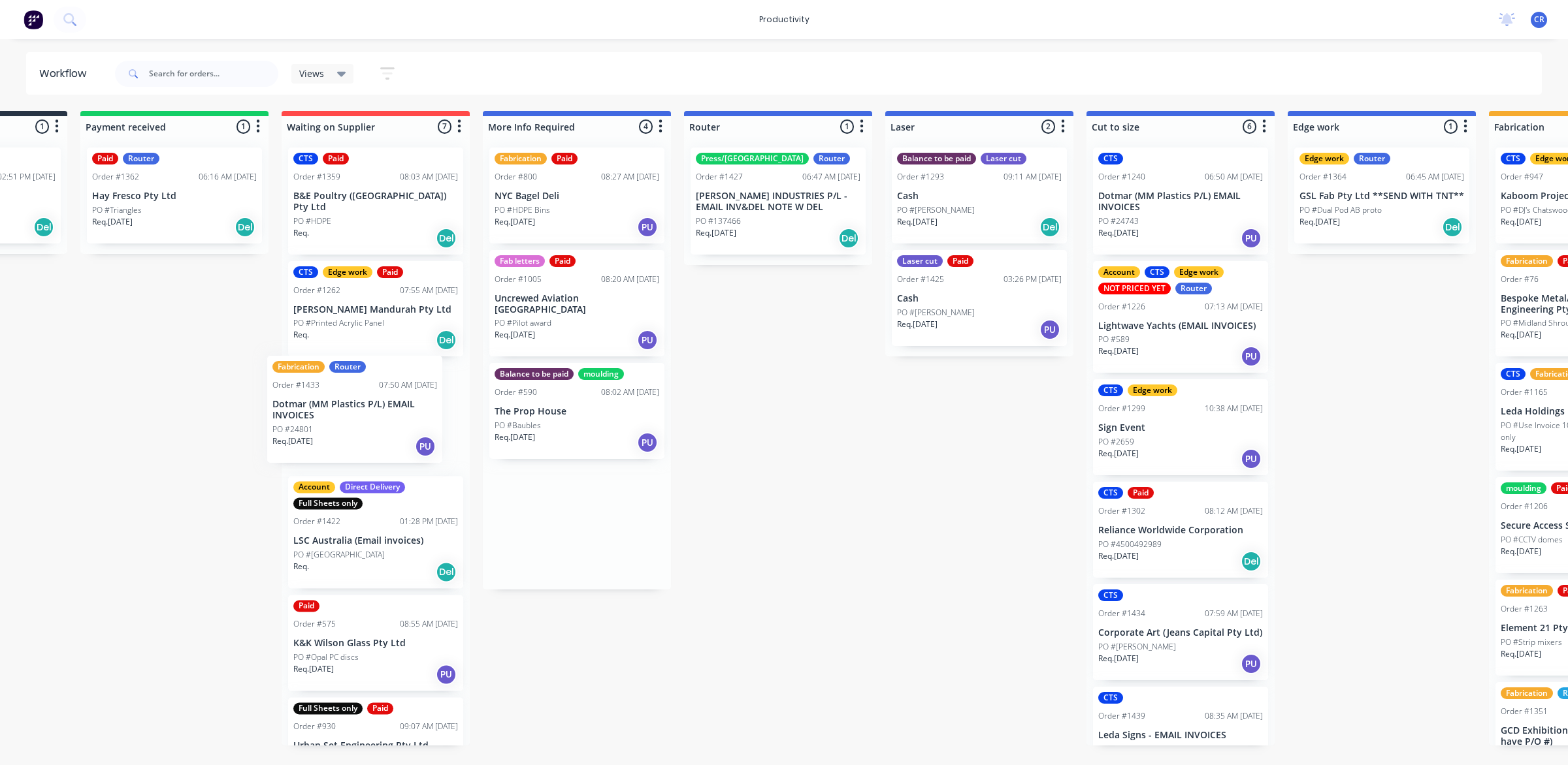
drag, startPoint x: 557, startPoint y: 307, endPoint x: 315, endPoint y: 429, distance: 271.0
click at [318, 429] on div "Submitted 1 Sort By Created date Required date Order number Customer name Most …" at bounding box center [1404, 428] width 3126 height 635
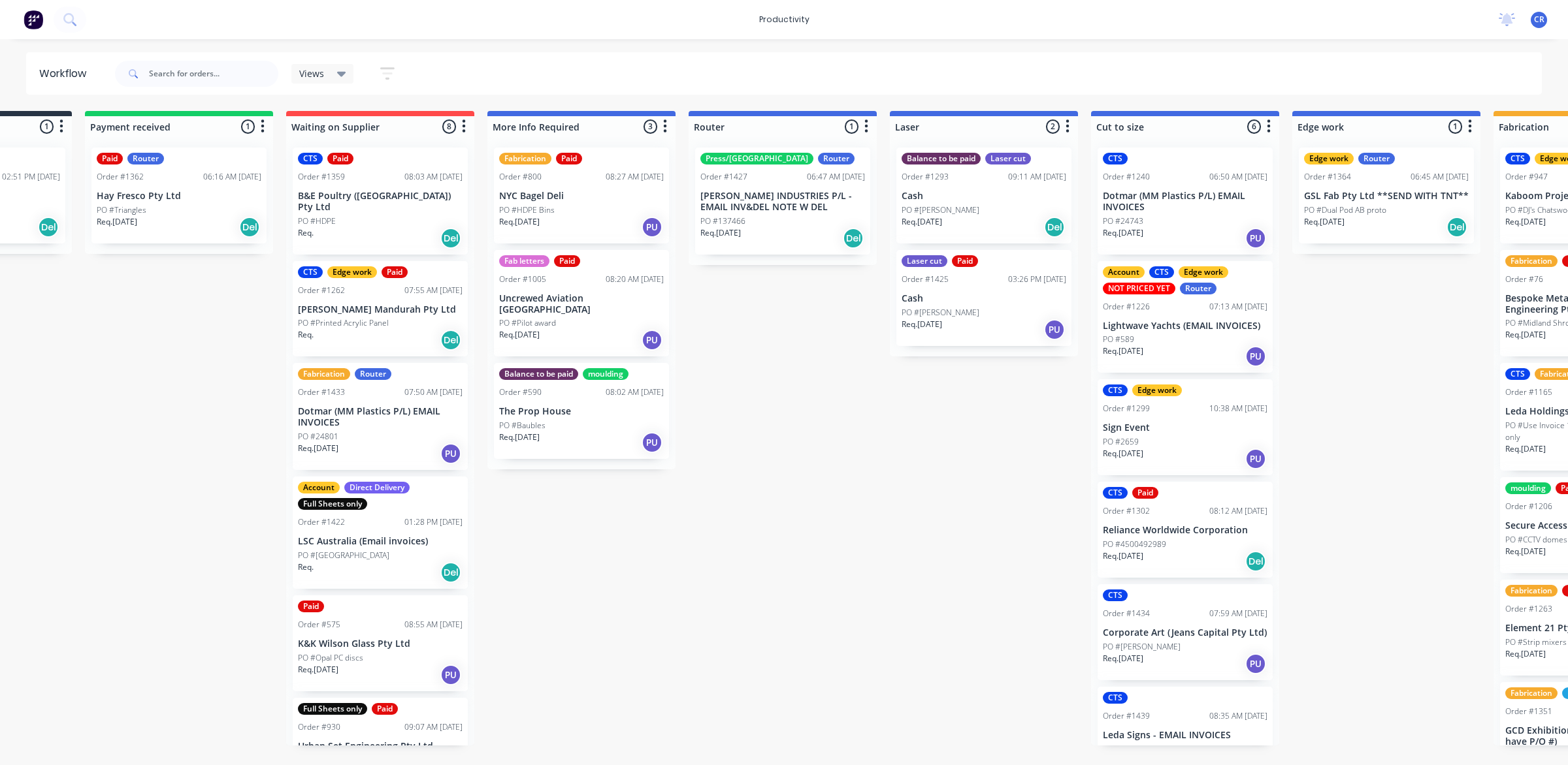
click at [784, 194] on p "[PERSON_NAME] INDUSTRIES P/L - EMAIL INV&DEL NOTE W DEL" at bounding box center [782, 202] width 164 height 22
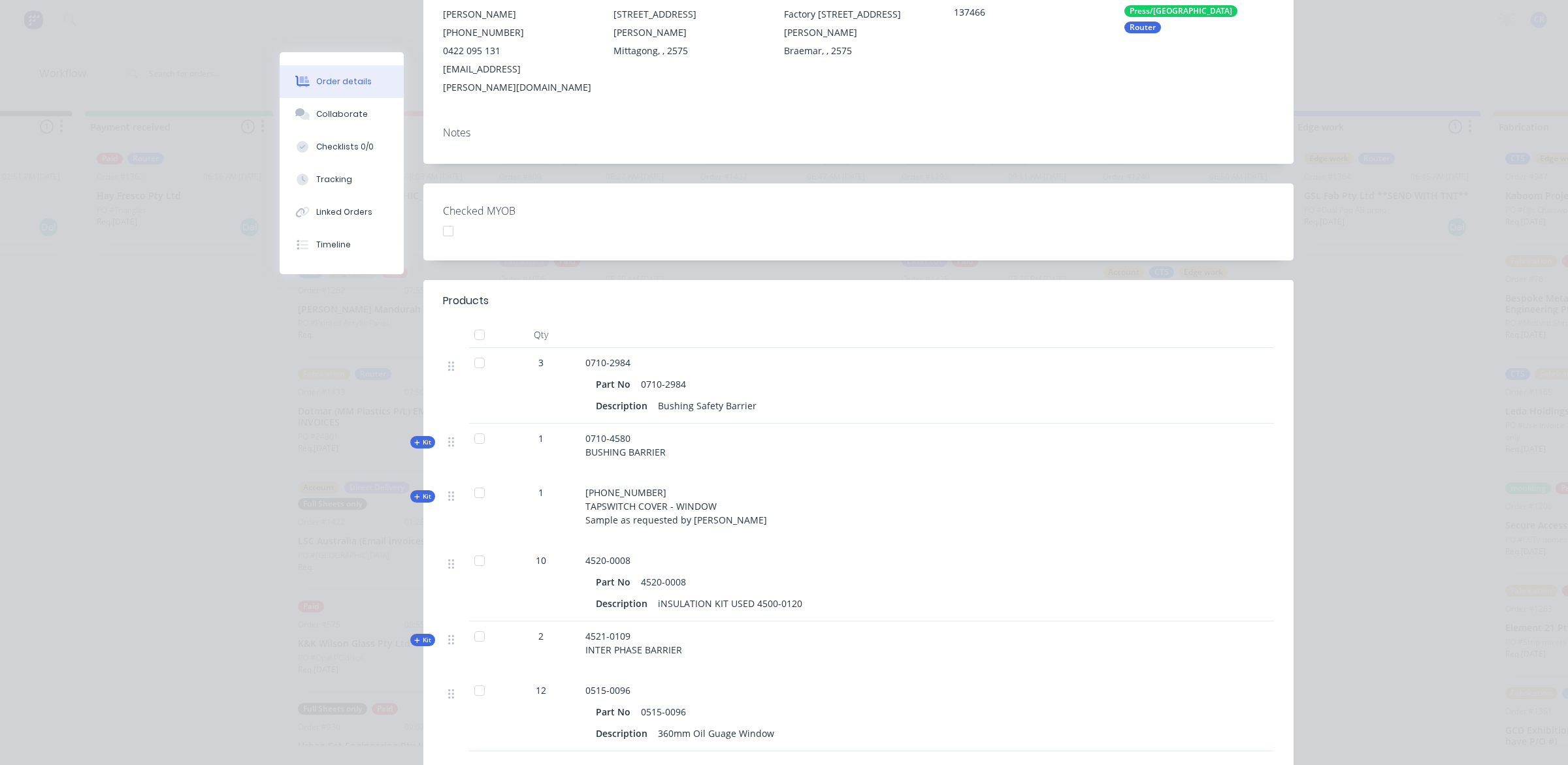
scroll to position [245, 0]
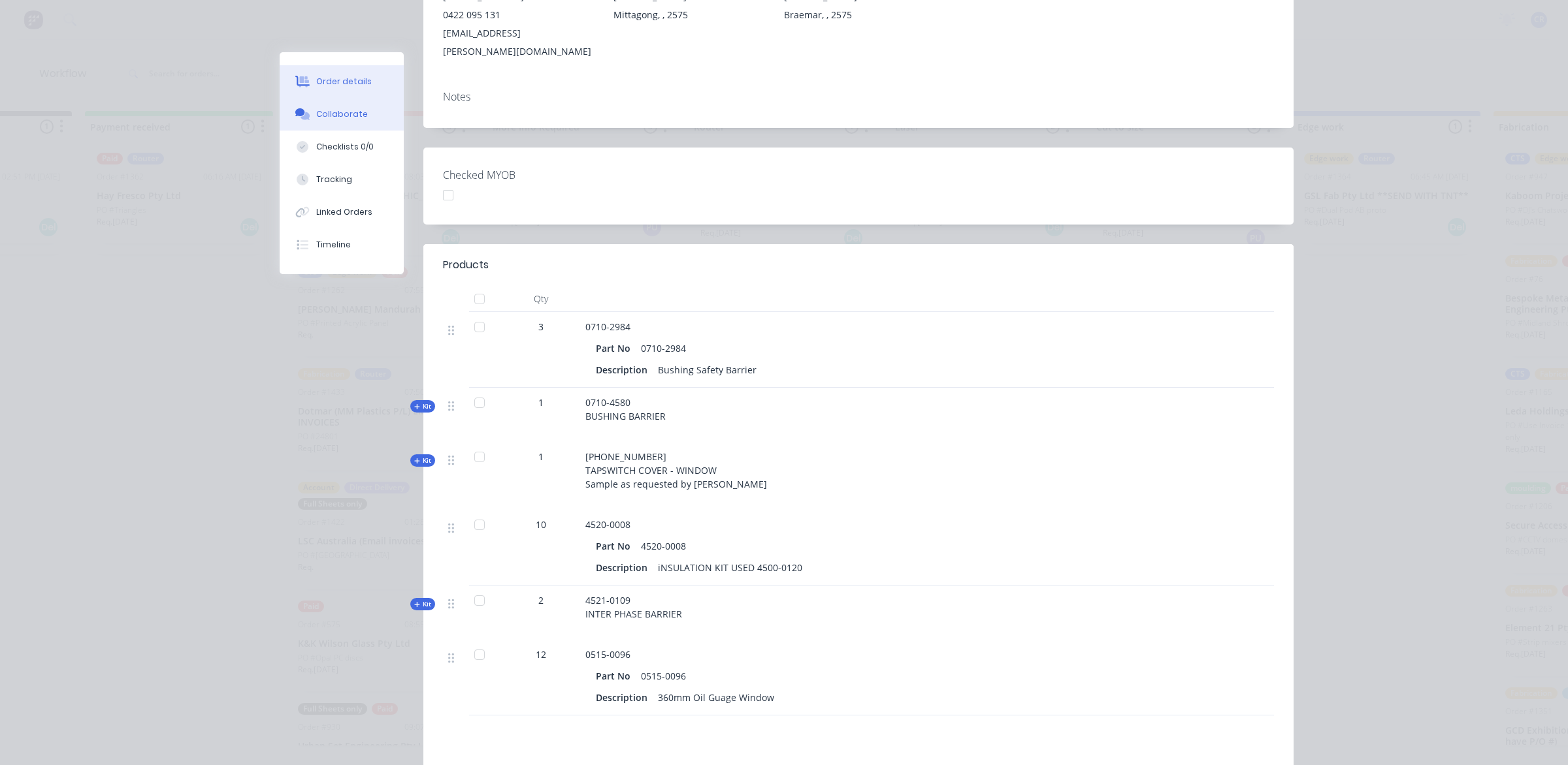
click at [337, 118] on div "Collaborate" at bounding box center [342, 114] width 52 height 12
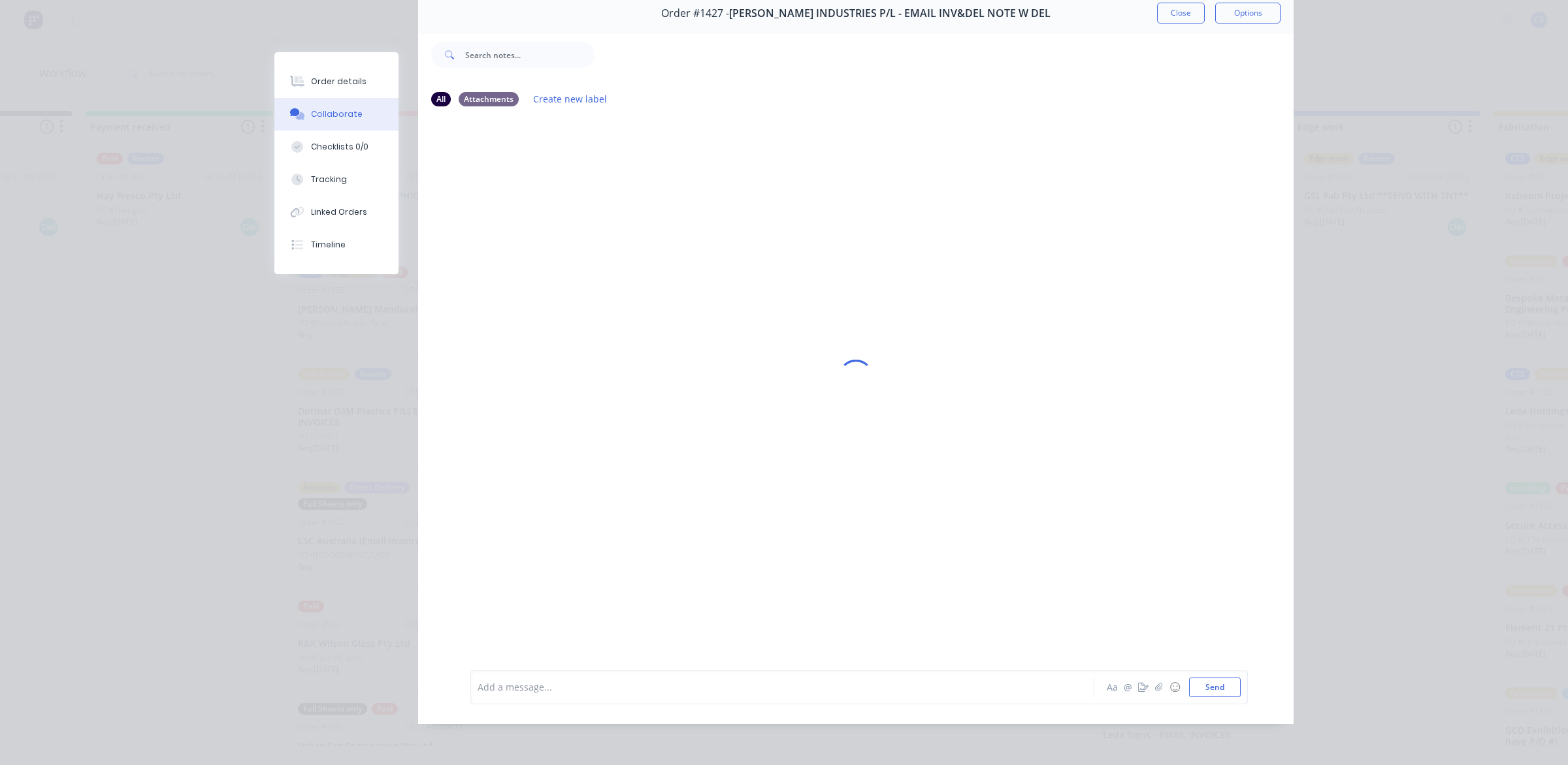
scroll to position [0, 0]
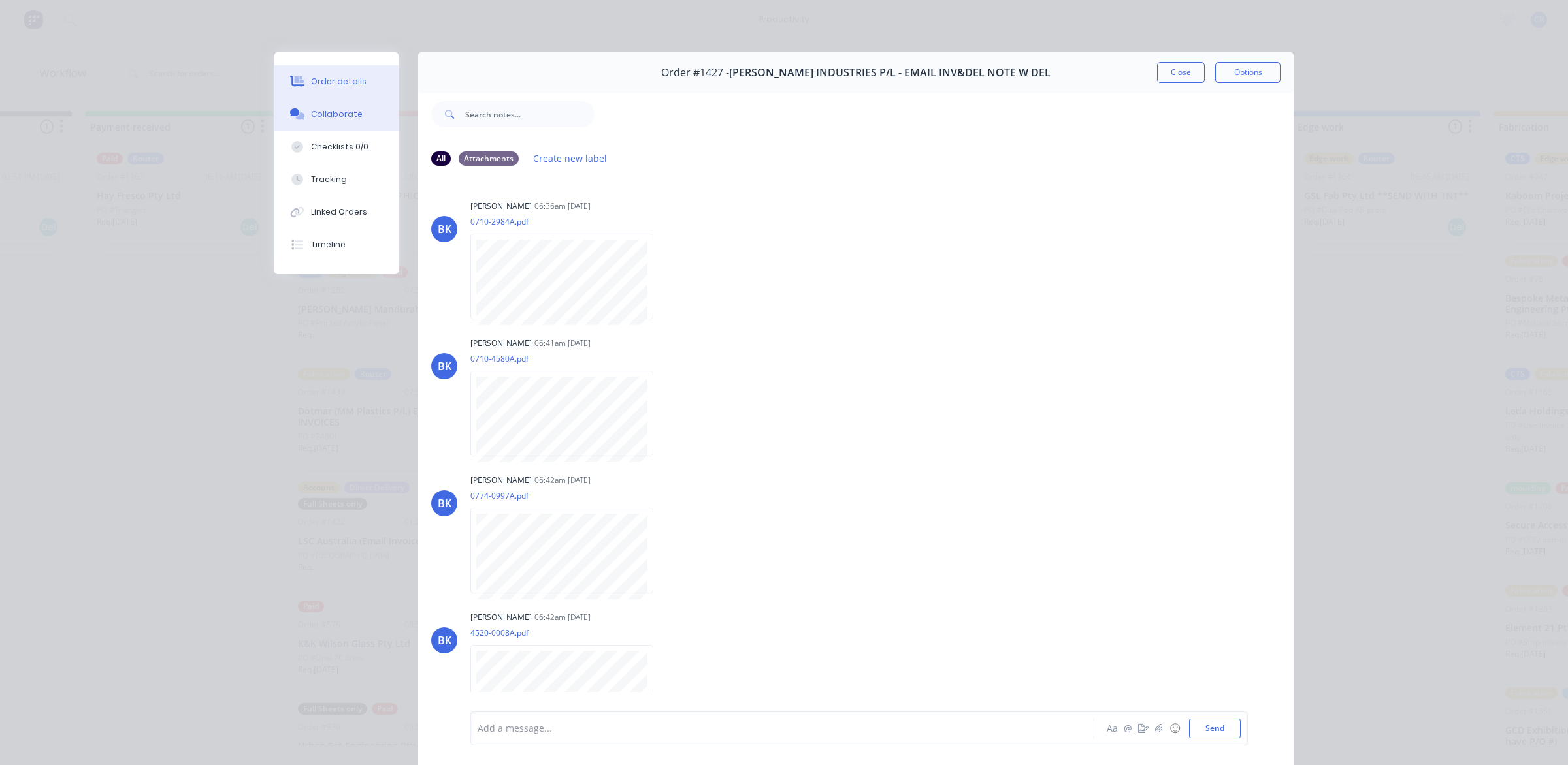
click at [358, 79] on button "Order details" at bounding box center [336, 81] width 124 height 33
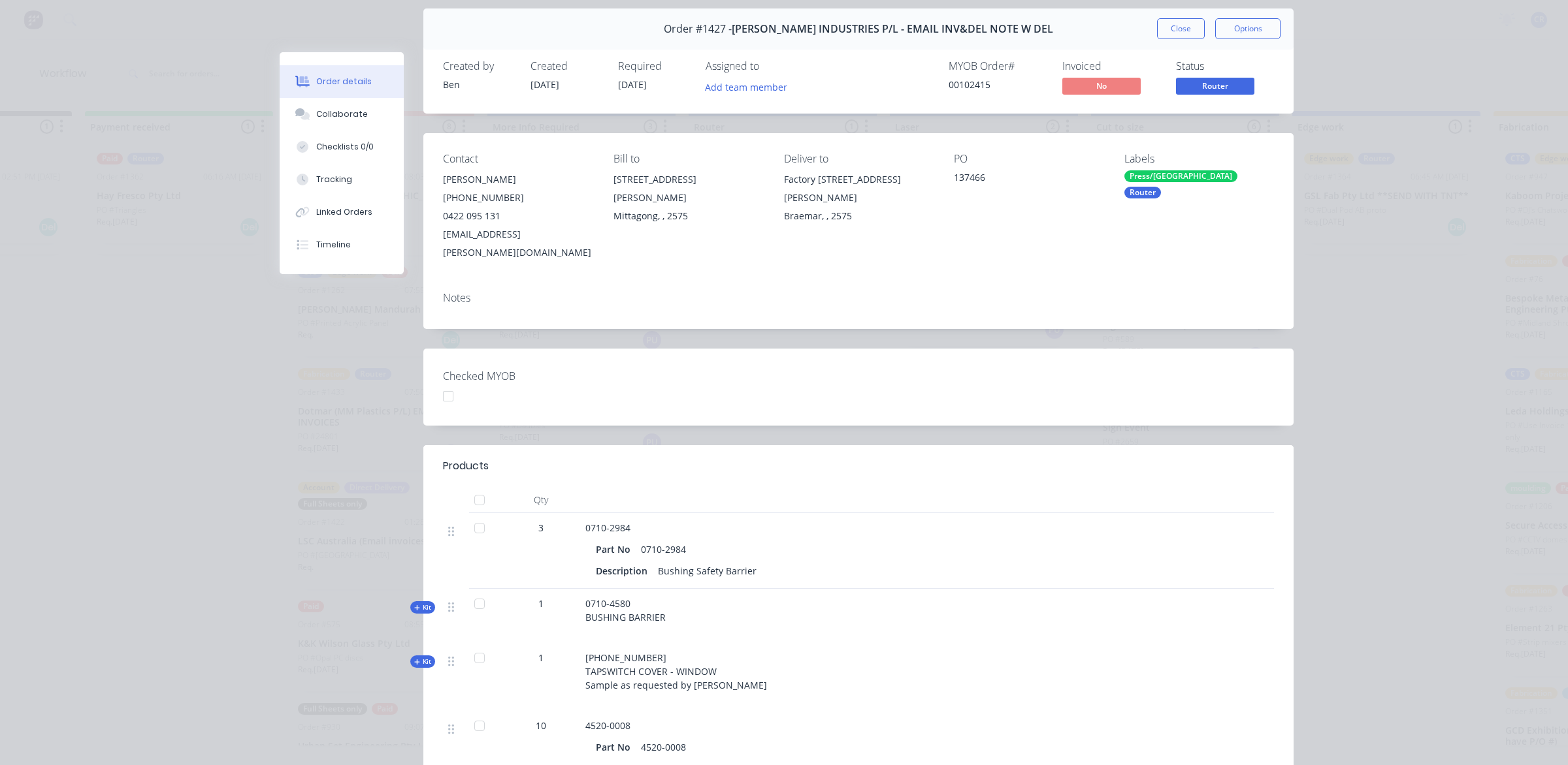
scroll to position [81, 0]
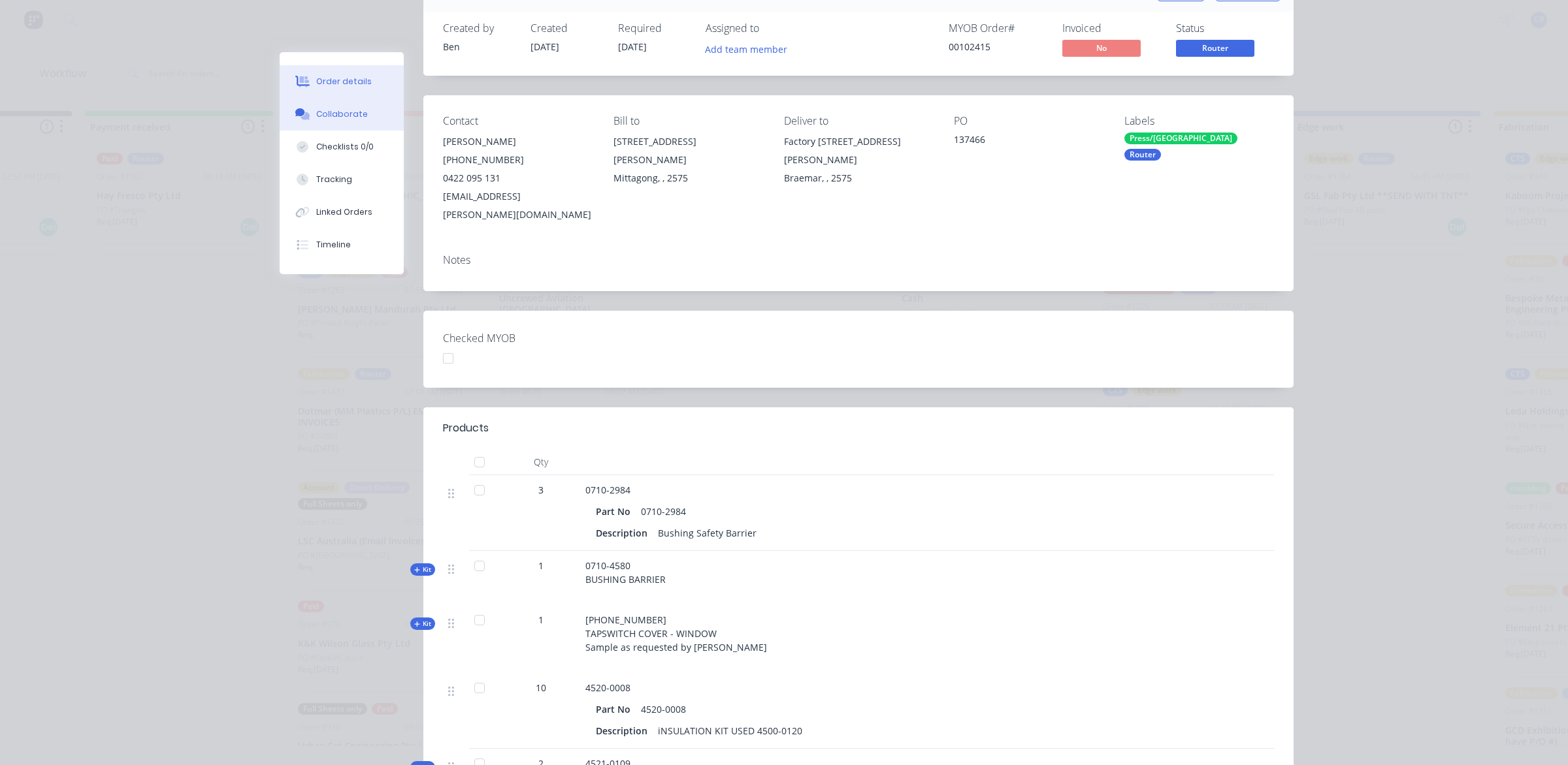
click at [353, 119] on div "Collaborate" at bounding box center [342, 114] width 52 height 12
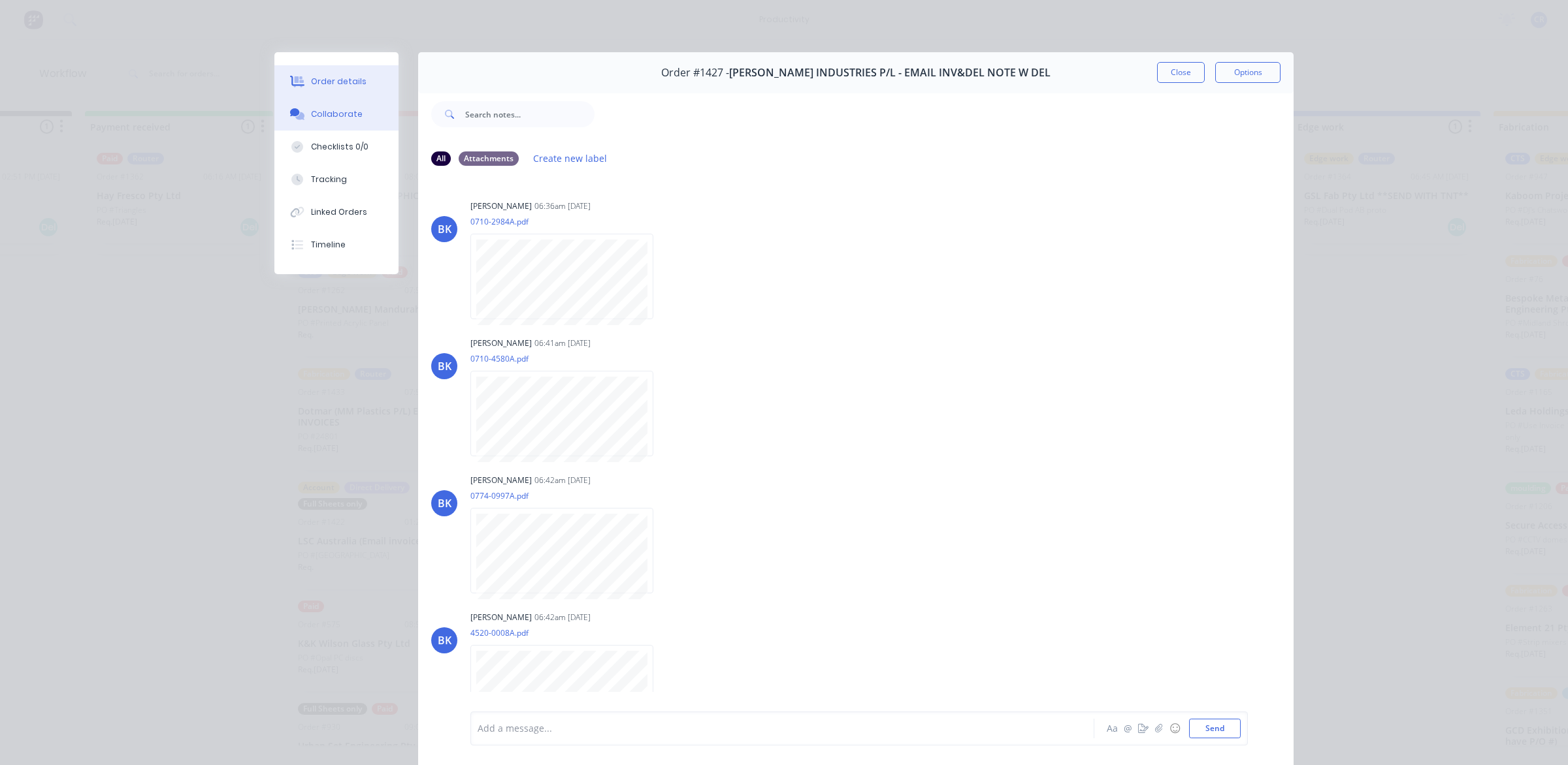
click at [335, 81] on div "Order details" at bounding box center [339, 81] width 56 height 12
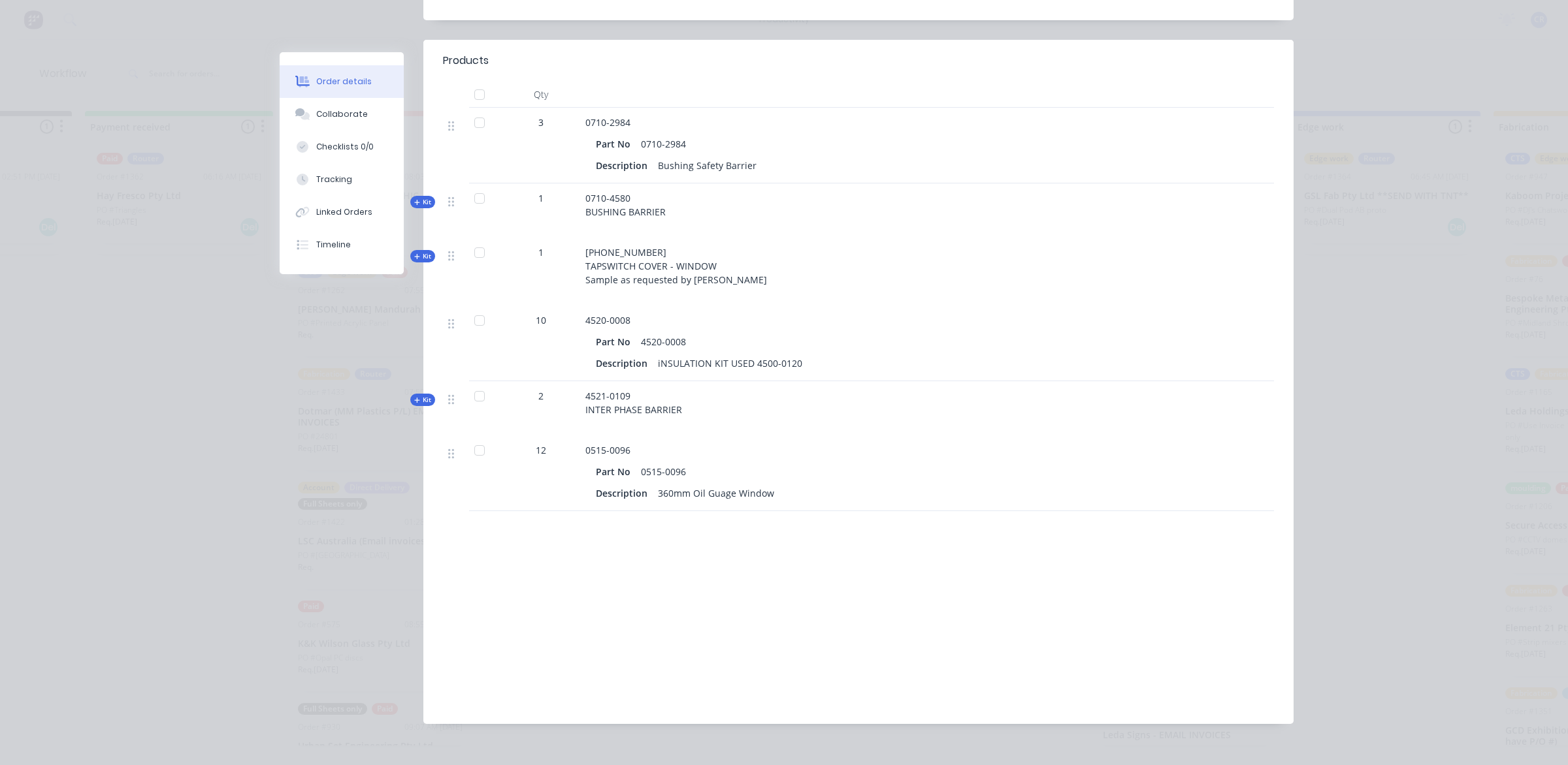
scroll to position [452, 0]
click at [319, 114] on div "Collaborate" at bounding box center [342, 114] width 52 height 12
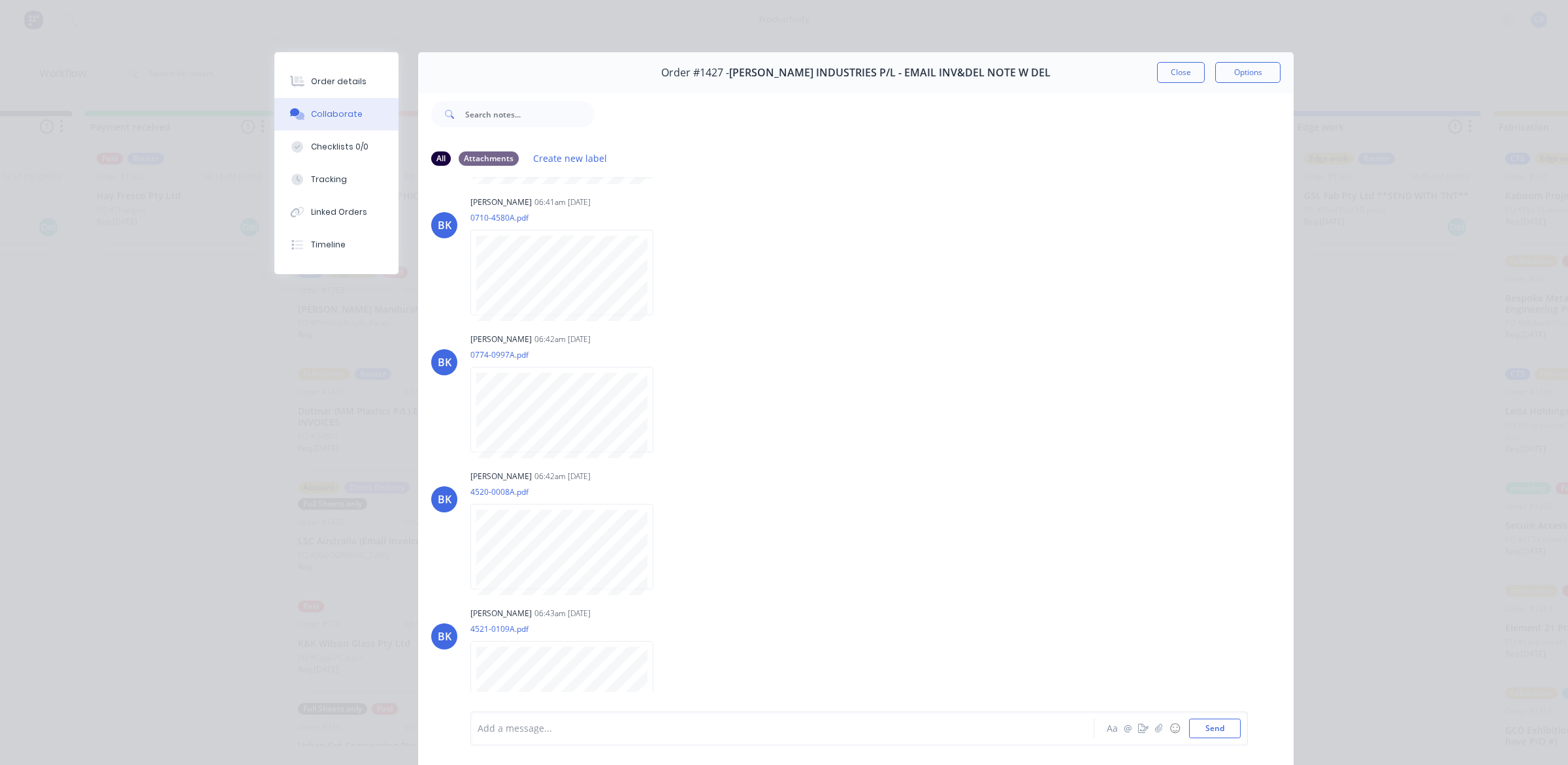
scroll to position [245, 0]
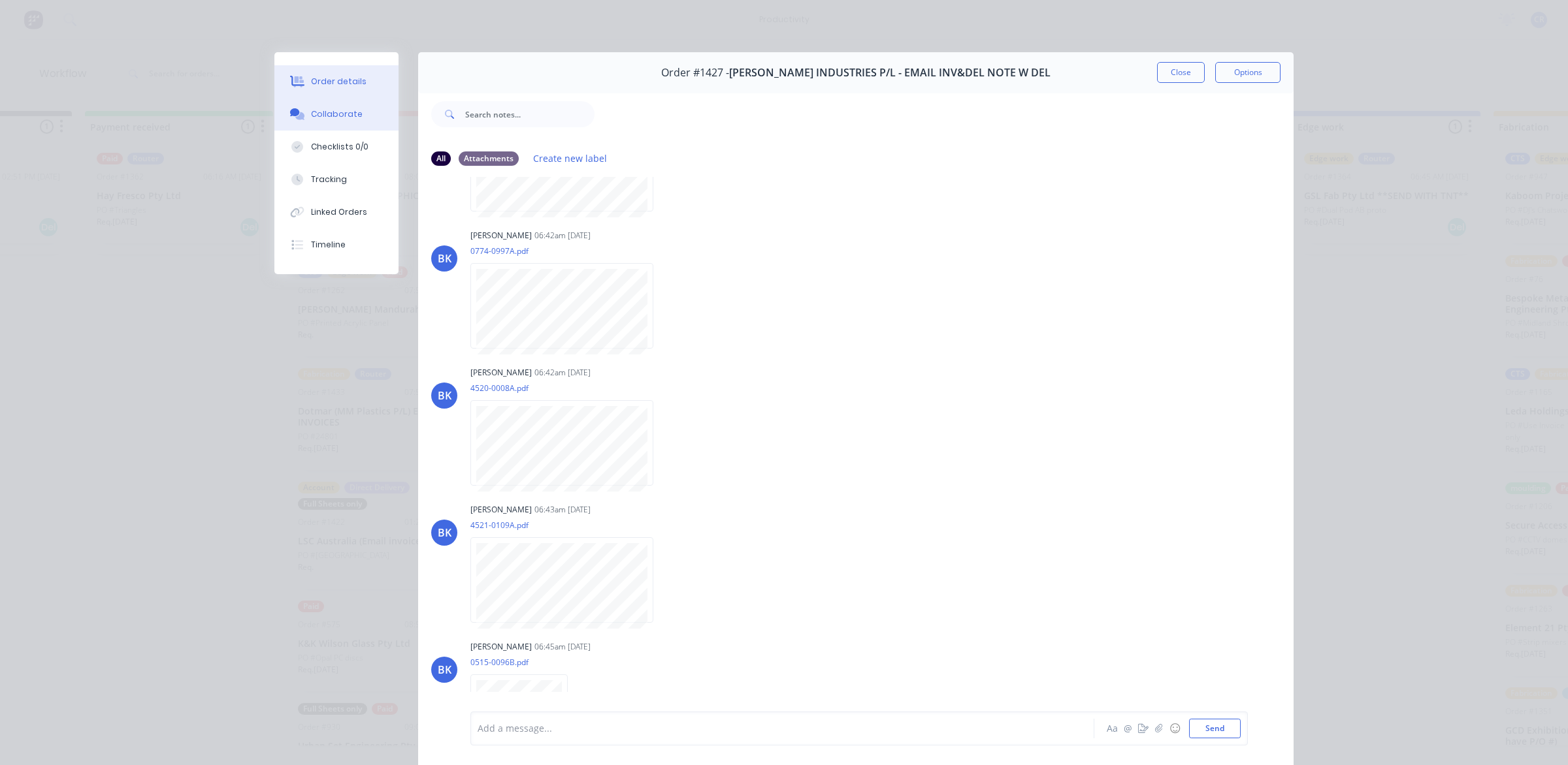
click at [352, 79] on div "Order details" at bounding box center [339, 81] width 56 height 12
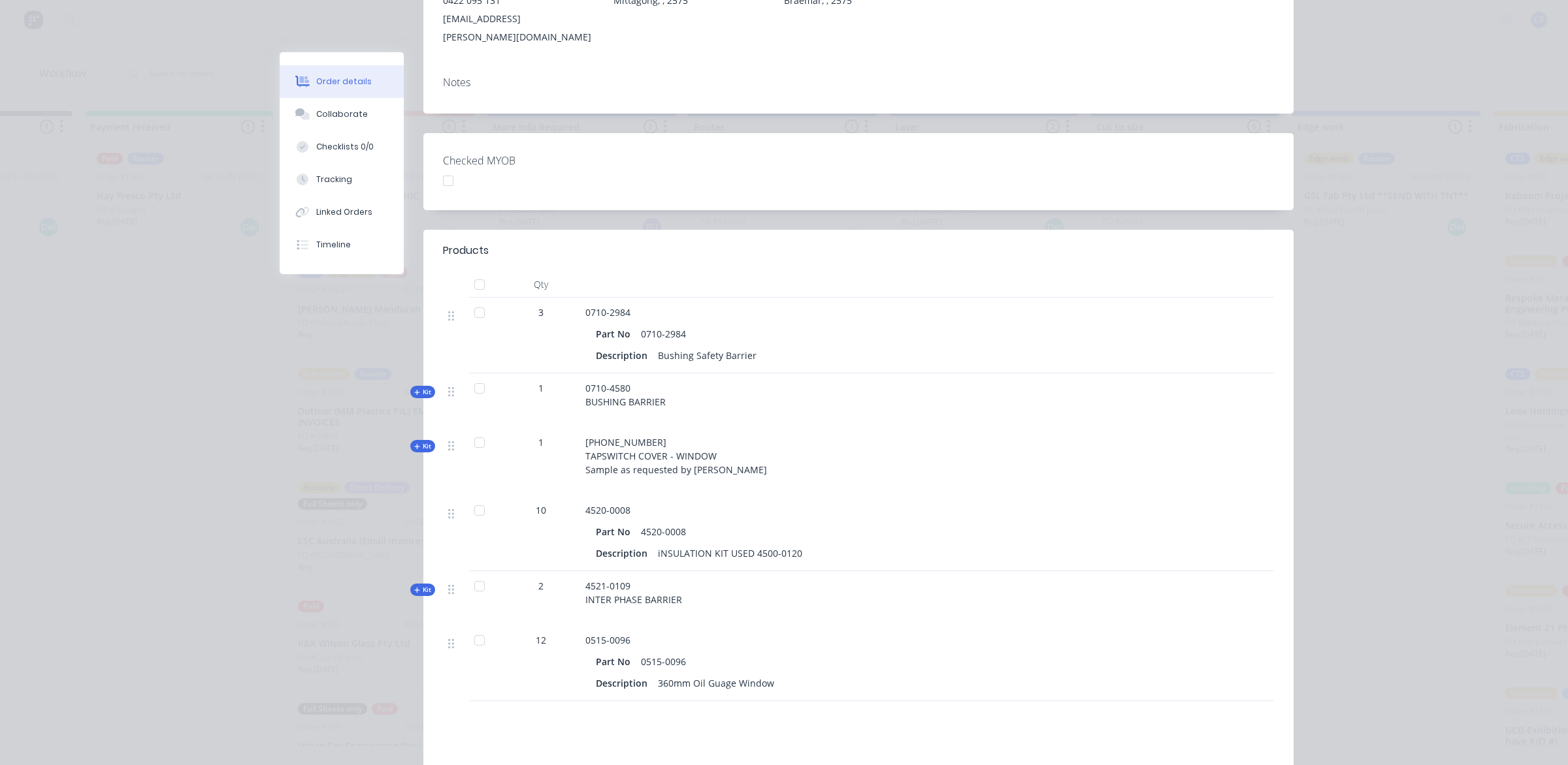
scroll to position [288, 0]
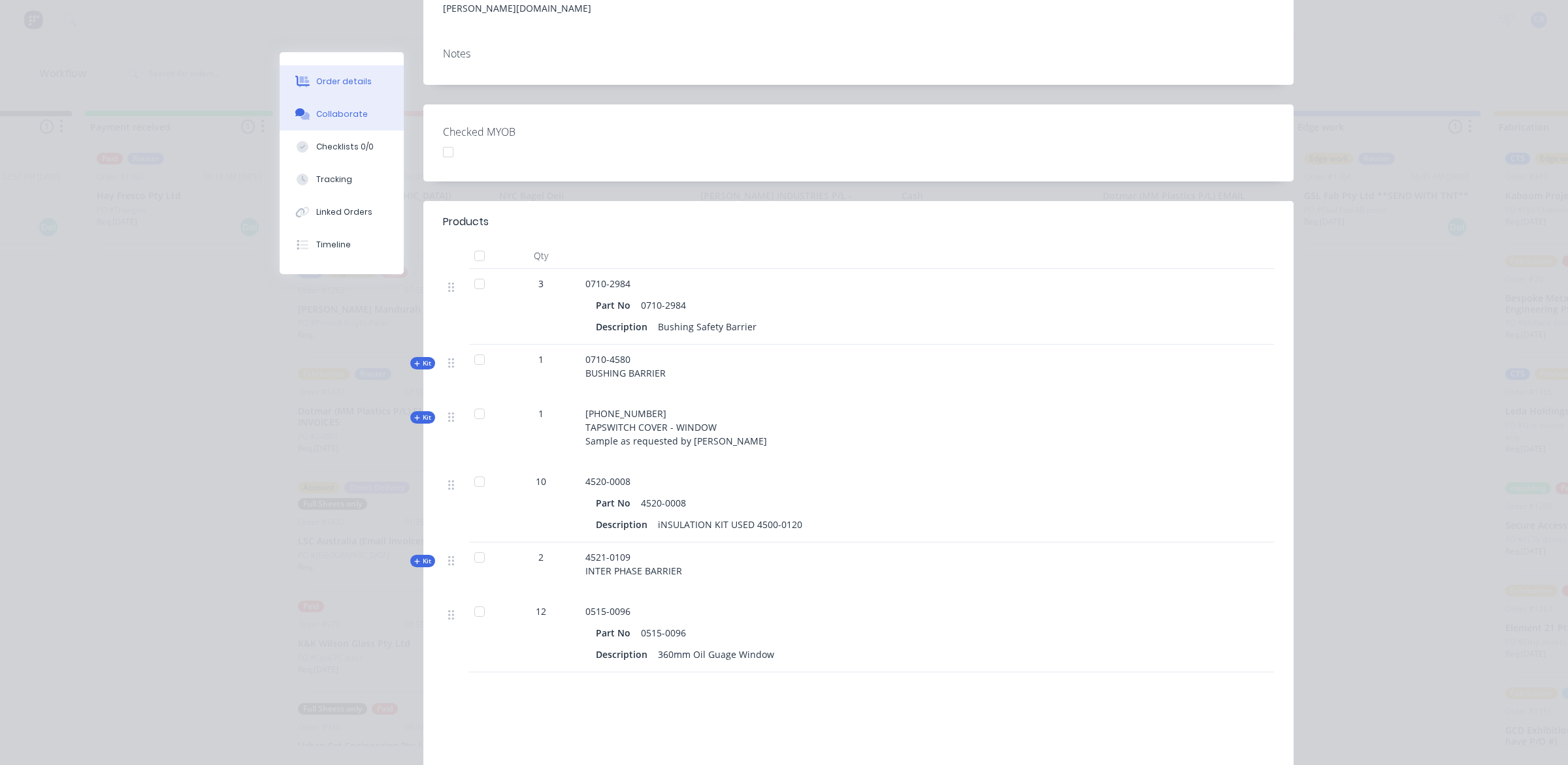
click at [364, 119] on button "Collaborate" at bounding box center [342, 114] width 124 height 33
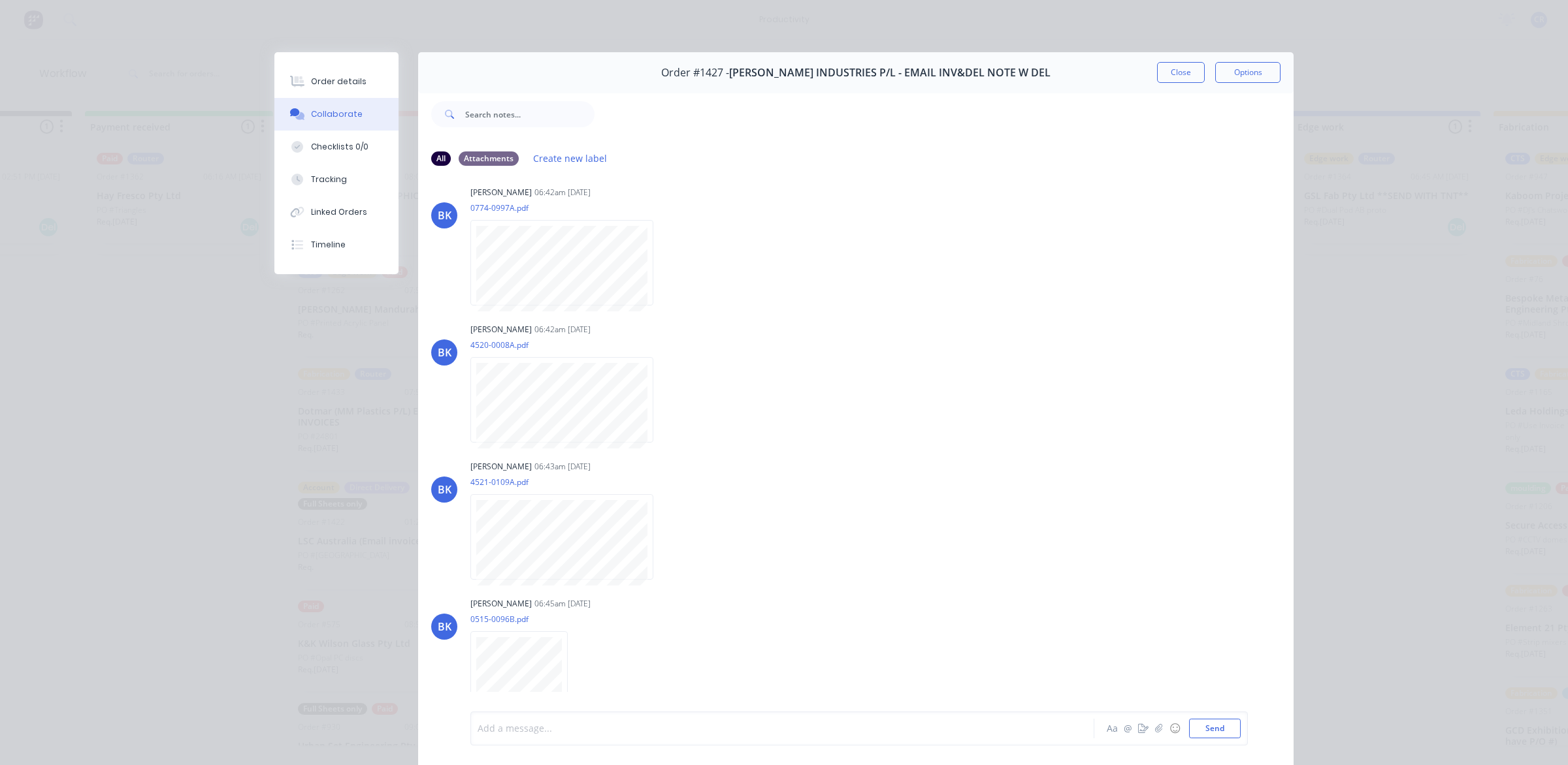
click at [563, 728] on div at bounding box center [764, 729] width 571 height 14
click at [503, 723] on span "need" at bounding box center [514, 729] width 22 height 13
click at [536, 729] on div "@Ben need" at bounding box center [764, 729] width 571 height 14
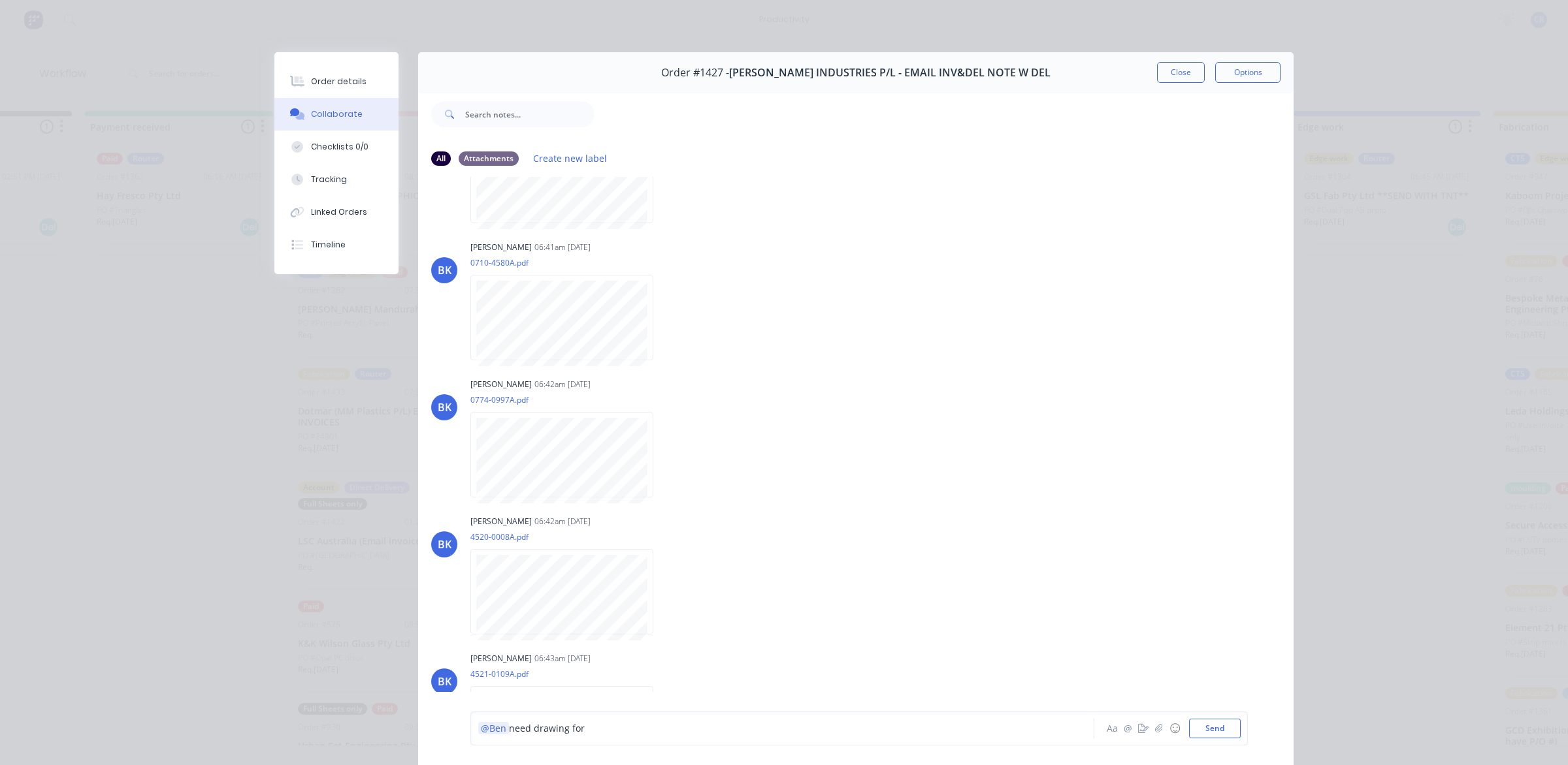
scroll to position [43, 0]
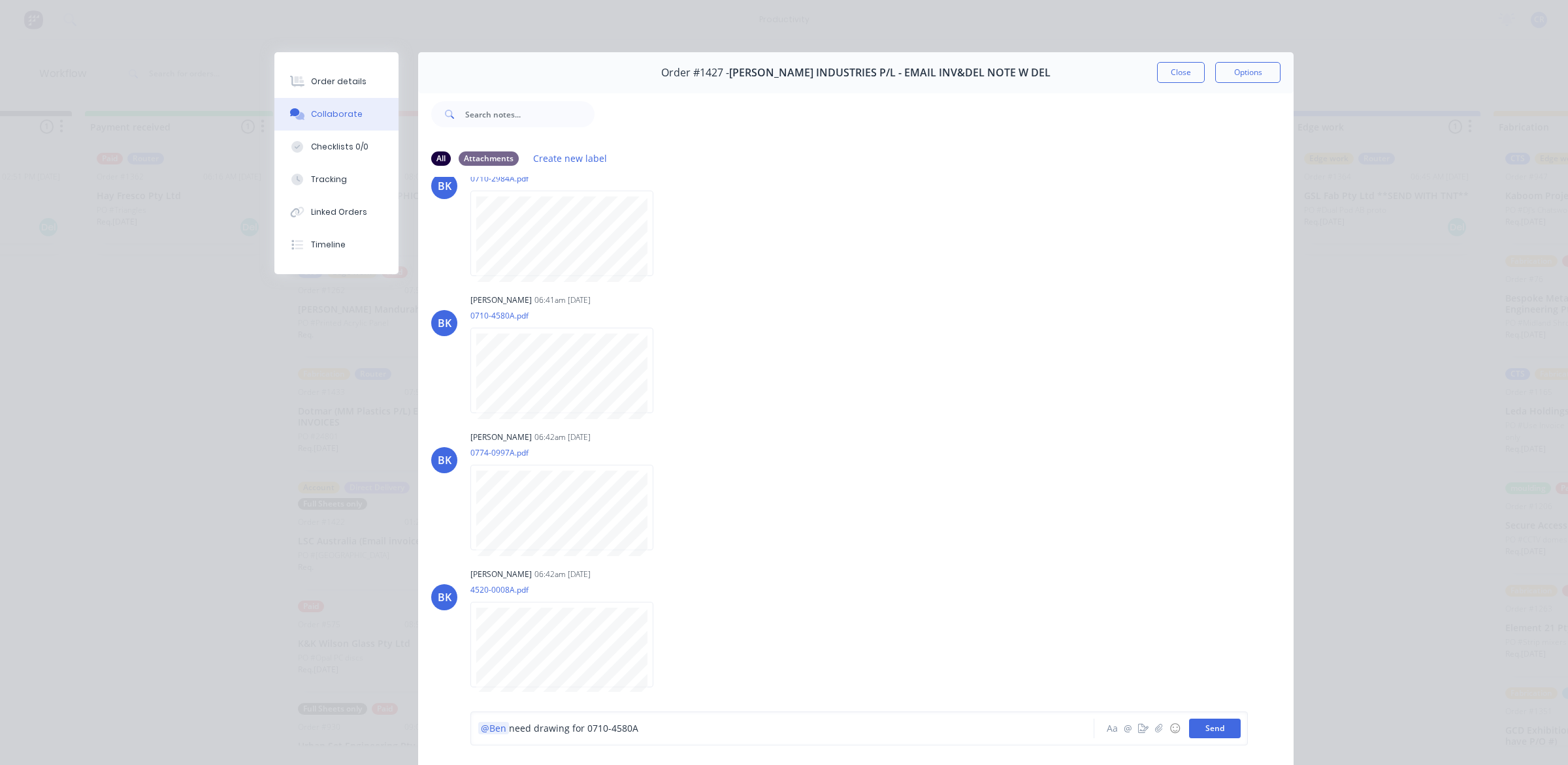
click at [1209, 723] on button "Send" at bounding box center [1215, 728] width 52 height 19
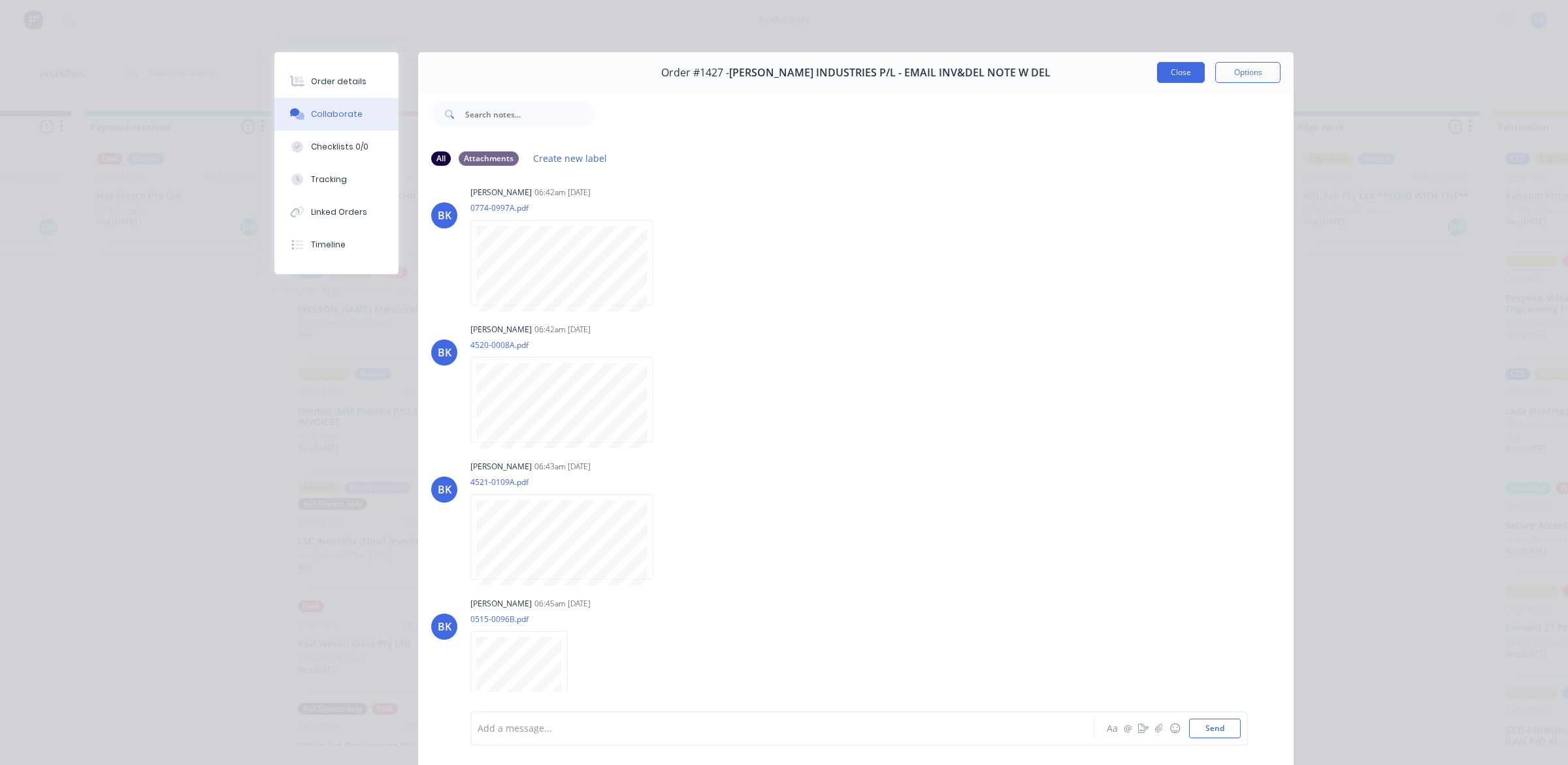
click at [1175, 69] on button "Close" at bounding box center [1181, 72] width 47 height 21
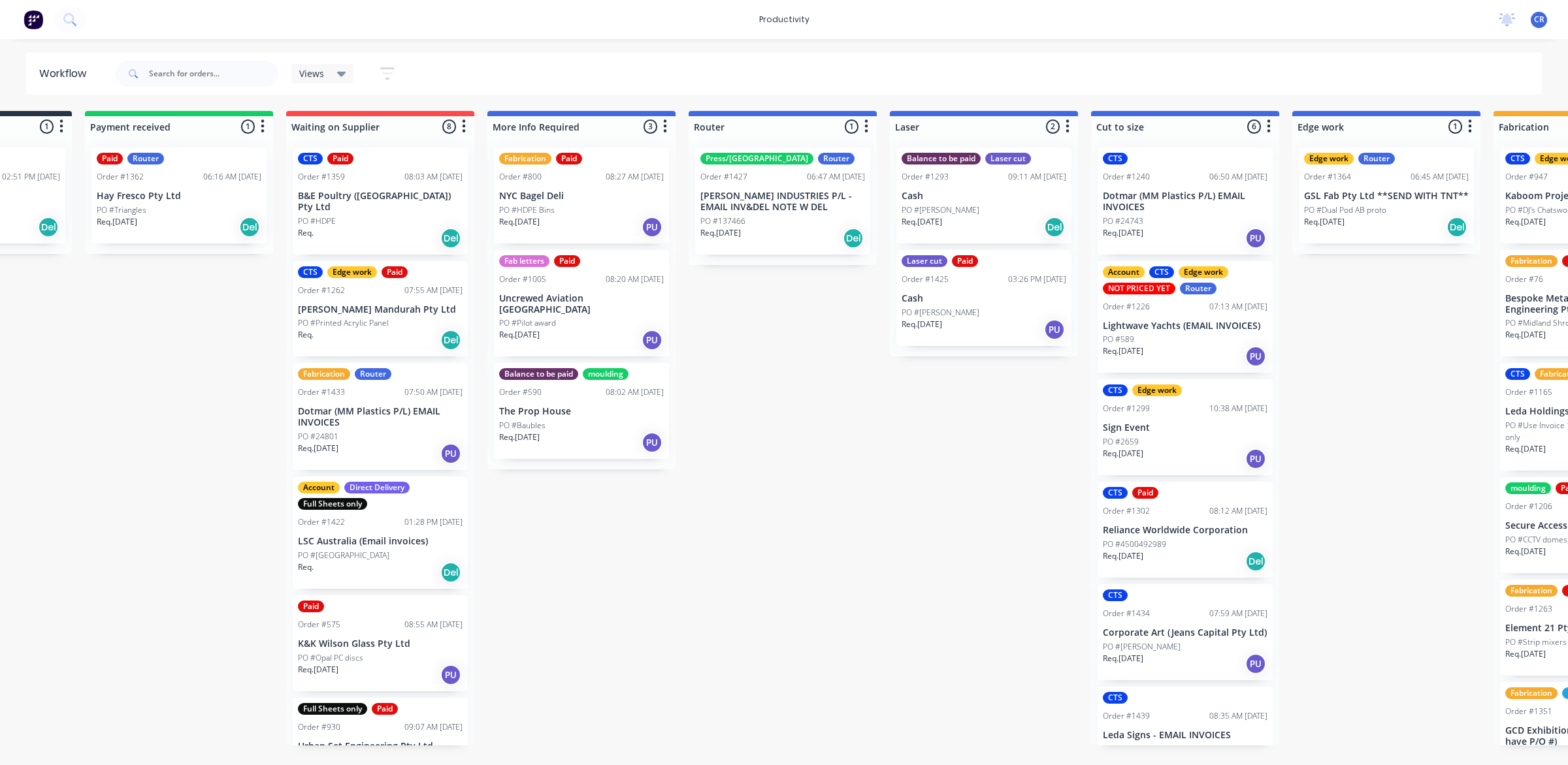
click at [1038, 430] on div "Submitted 1 Sort By Created date Required date Order number Customer name Most …" at bounding box center [1409, 428] width 3126 height 635
click at [969, 335] on div "Req. 08/09/25 PU" at bounding box center [983, 330] width 164 height 22
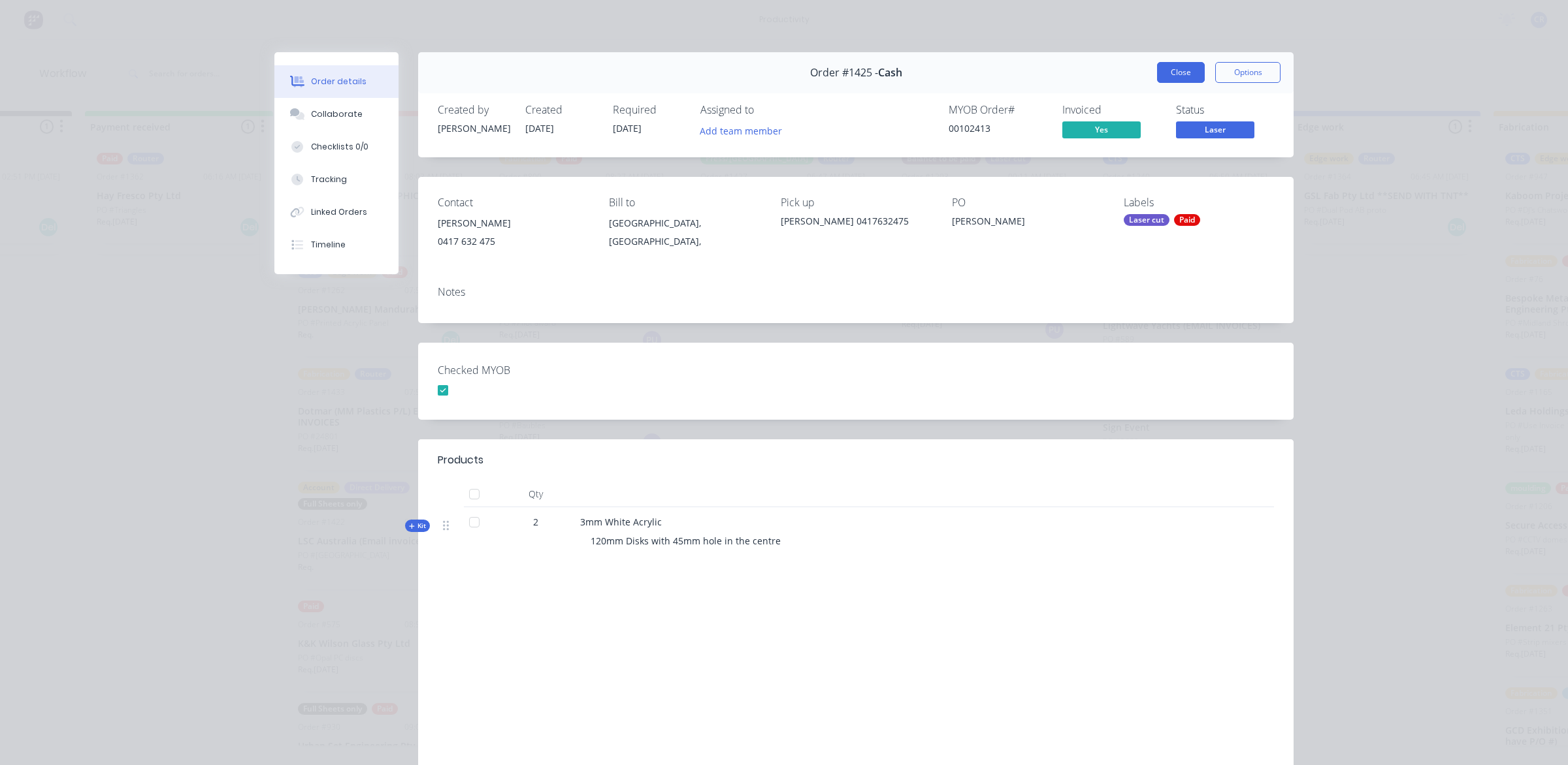
click at [1179, 75] on button "Close" at bounding box center [1181, 72] width 47 height 21
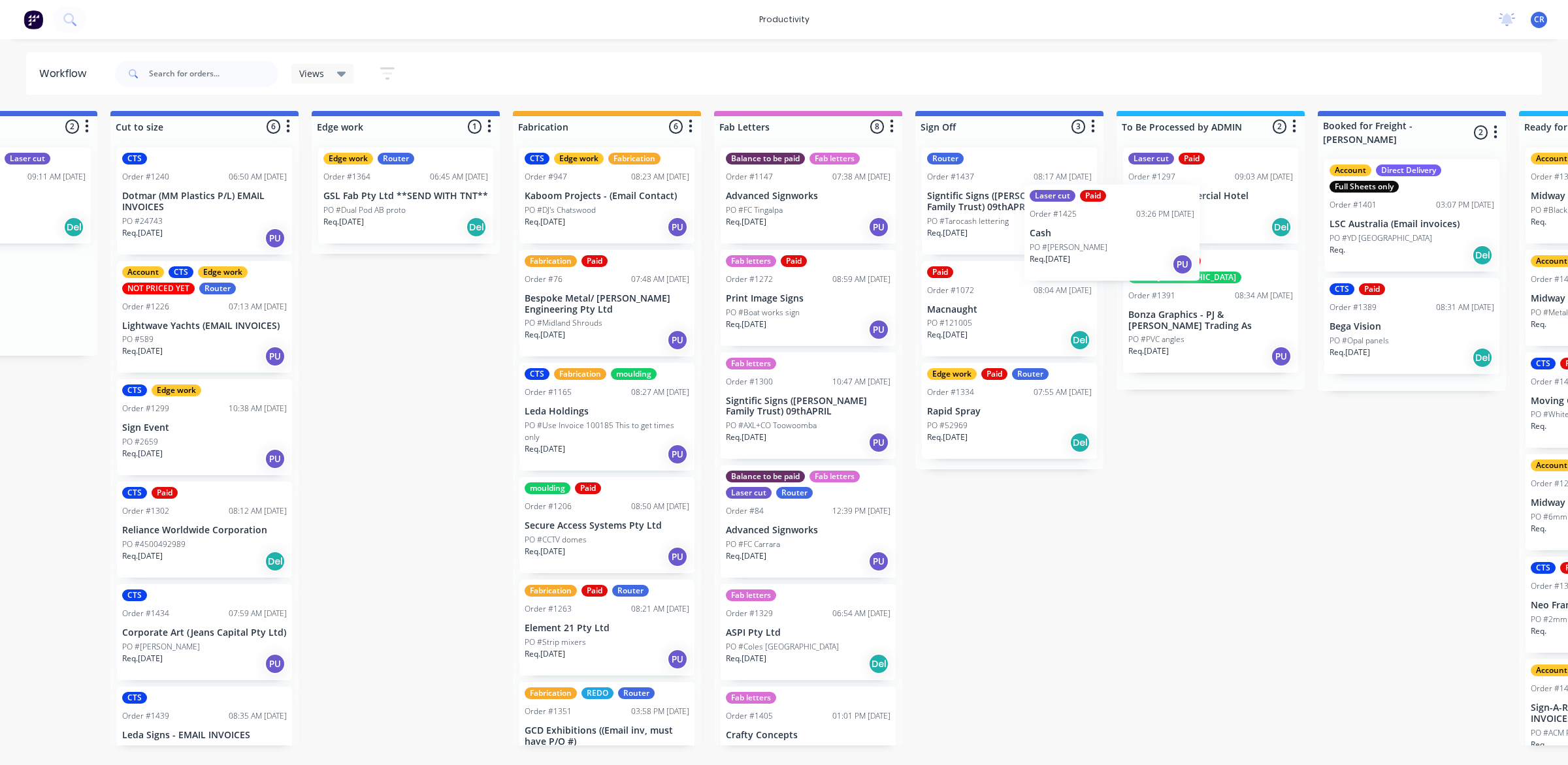
scroll to position [0, 1128]
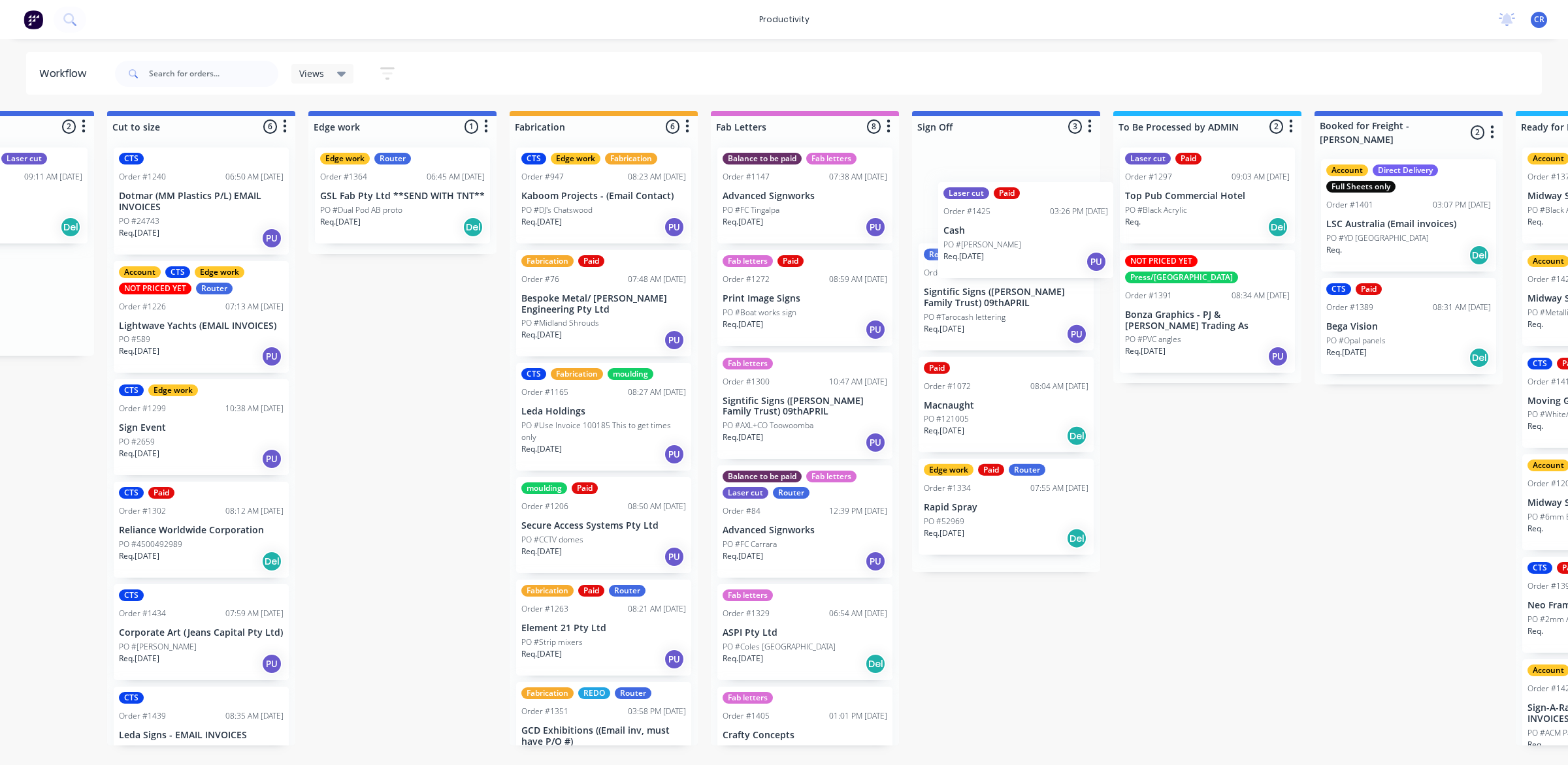
drag, startPoint x: 1004, startPoint y: 310, endPoint x: 1035, endPoint y: 246, distance: 71.1
click at [1035, 246] on div "Submitted 1 Sort By Created date Required date Order number Customer name Most …" at bounding box center [425, 428] width 3126 height 635
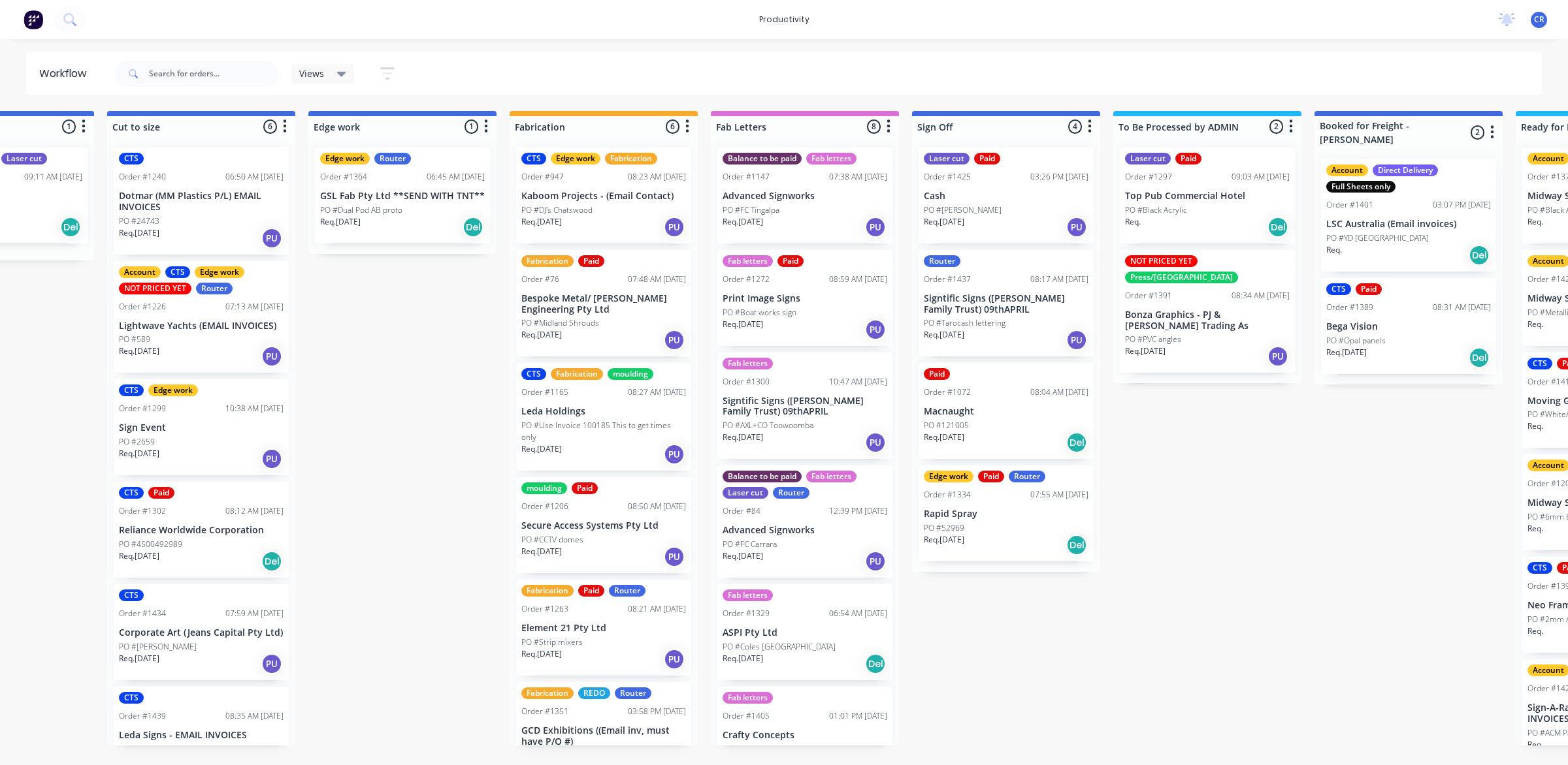
click at [1031, 223] on div "Req. 08/09/25 PU" at bounding box center [1006, 227] width 164 height 22
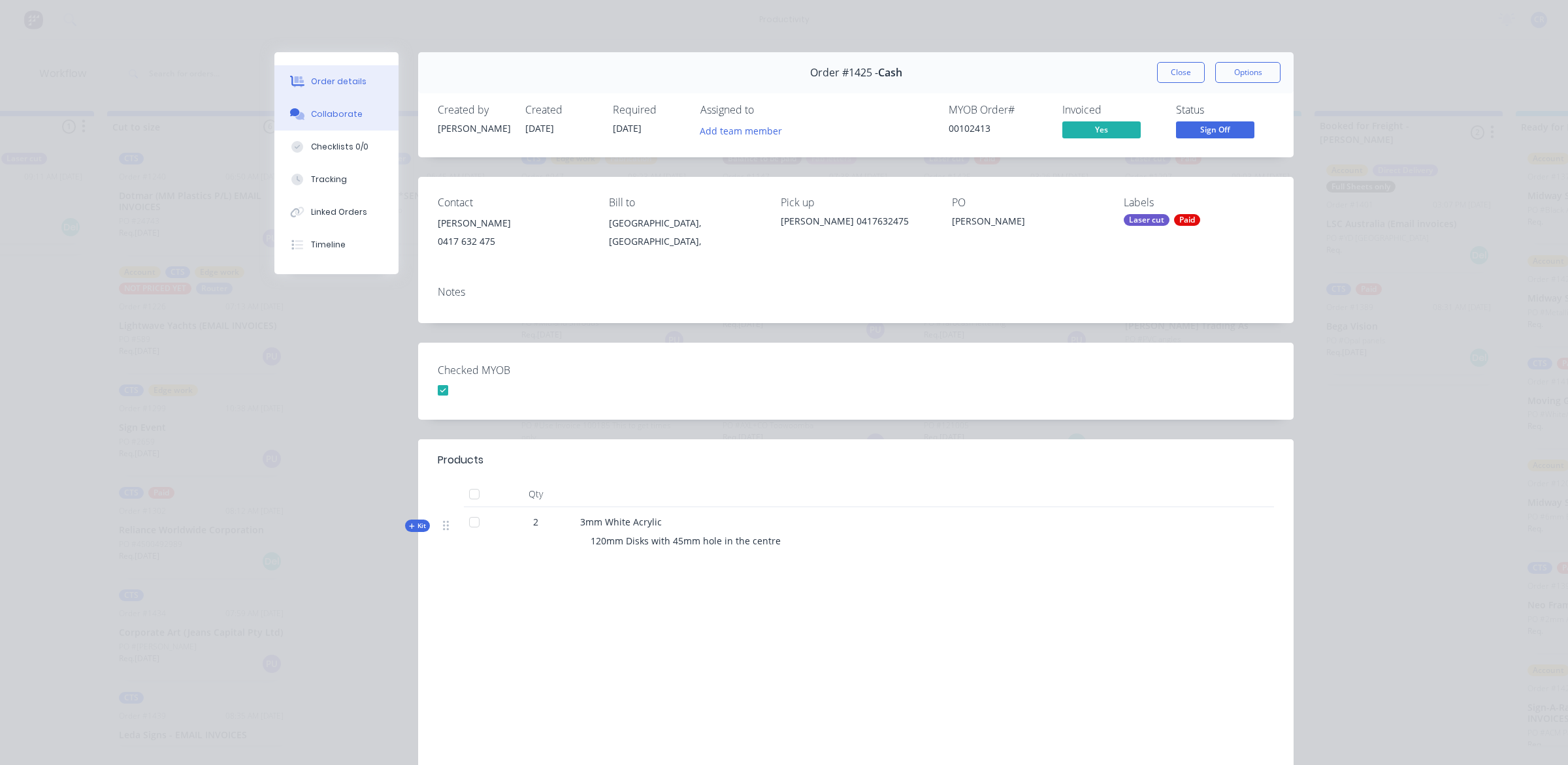
click at [325, 111] on div "Collaborate" at bounding box center [336, 114] width 52 height 12
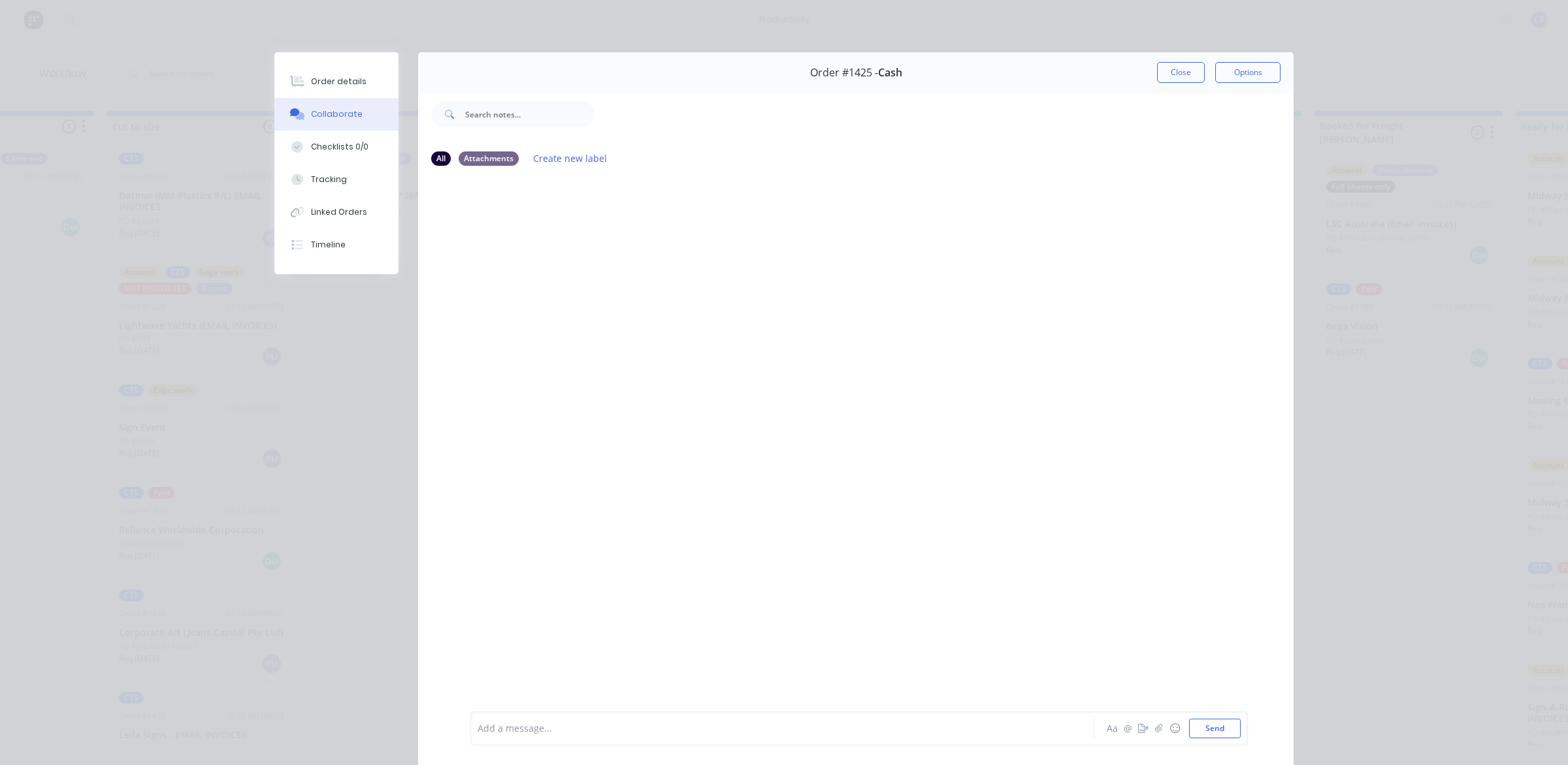
click at [618, 731] on div at bounding box center [764, 729] width 571 height 14
click at [1199, 728] on button "Send" at bounding box center [1215, 728] width 52 height 19
click at [1176, 70] on button "Close" at bounding box center [1181, 72] width 47 height 21
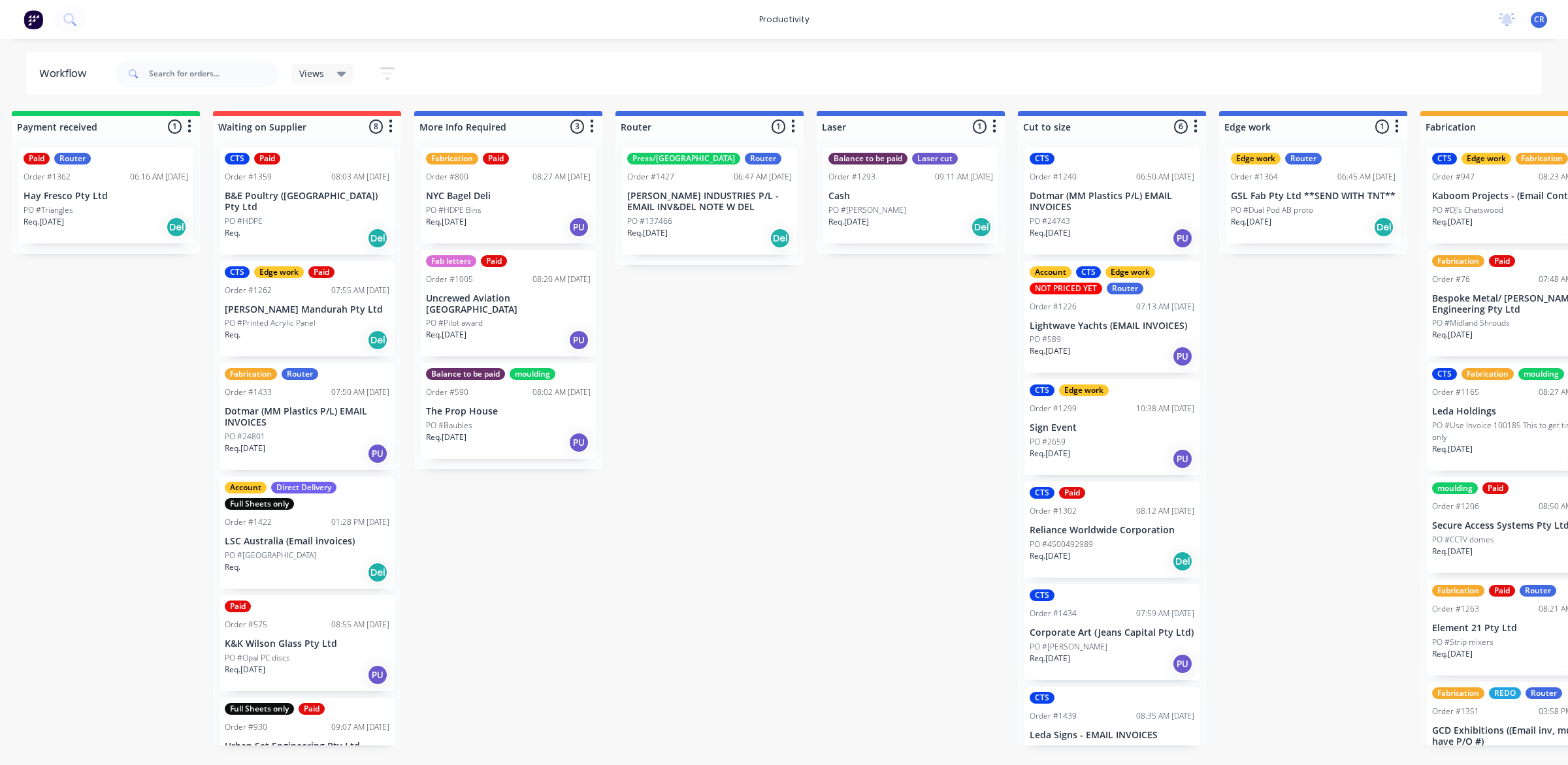
scroll to position [0, 230]
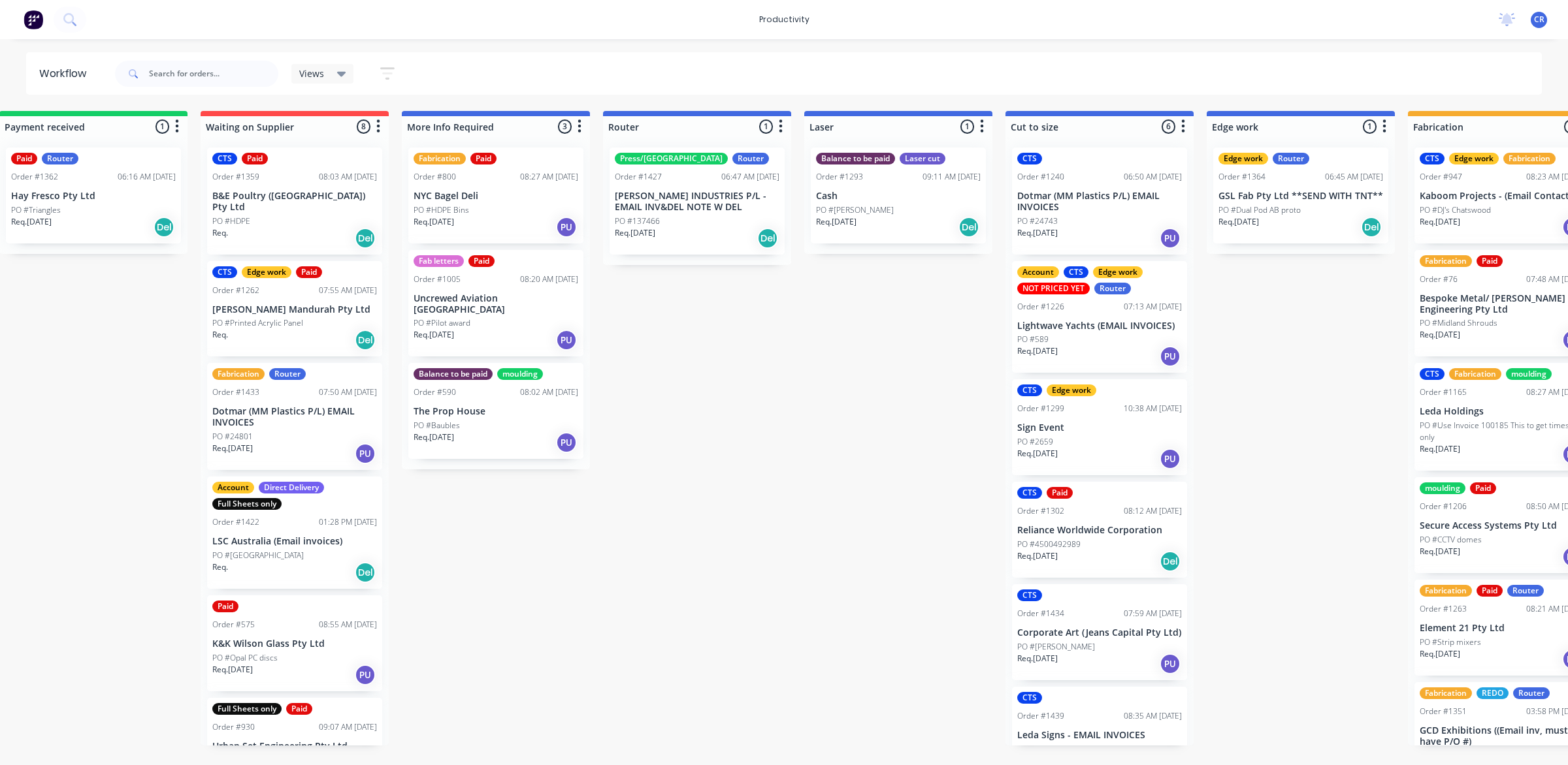
click at [685, 220] on div "PO #137466" at bounding box center [697, 221] width 164 height 12
